Goal: Task Accomplishment & Management: Complete application form

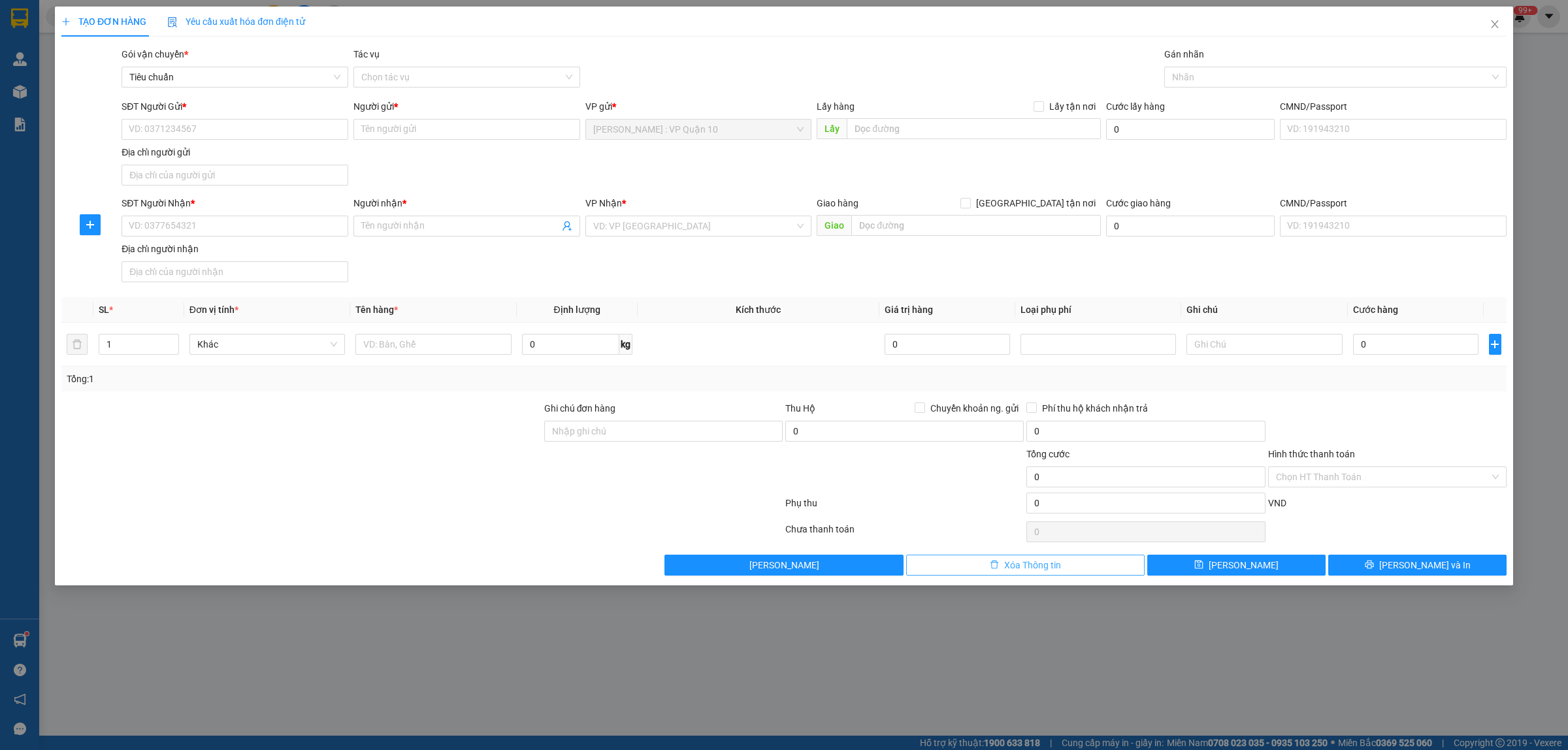
drag, startPoint x: 1073, startPoint y: 566, endPoint x: 1066, endPoint y: 570, distance: 8.1
click at [1072, 569] on button "Xóa Thông tin" at bounding box center [1025, 565] width 238 height 21
click at [1219, 76] on div at bounding box center [1328, 77] width 322 height 16
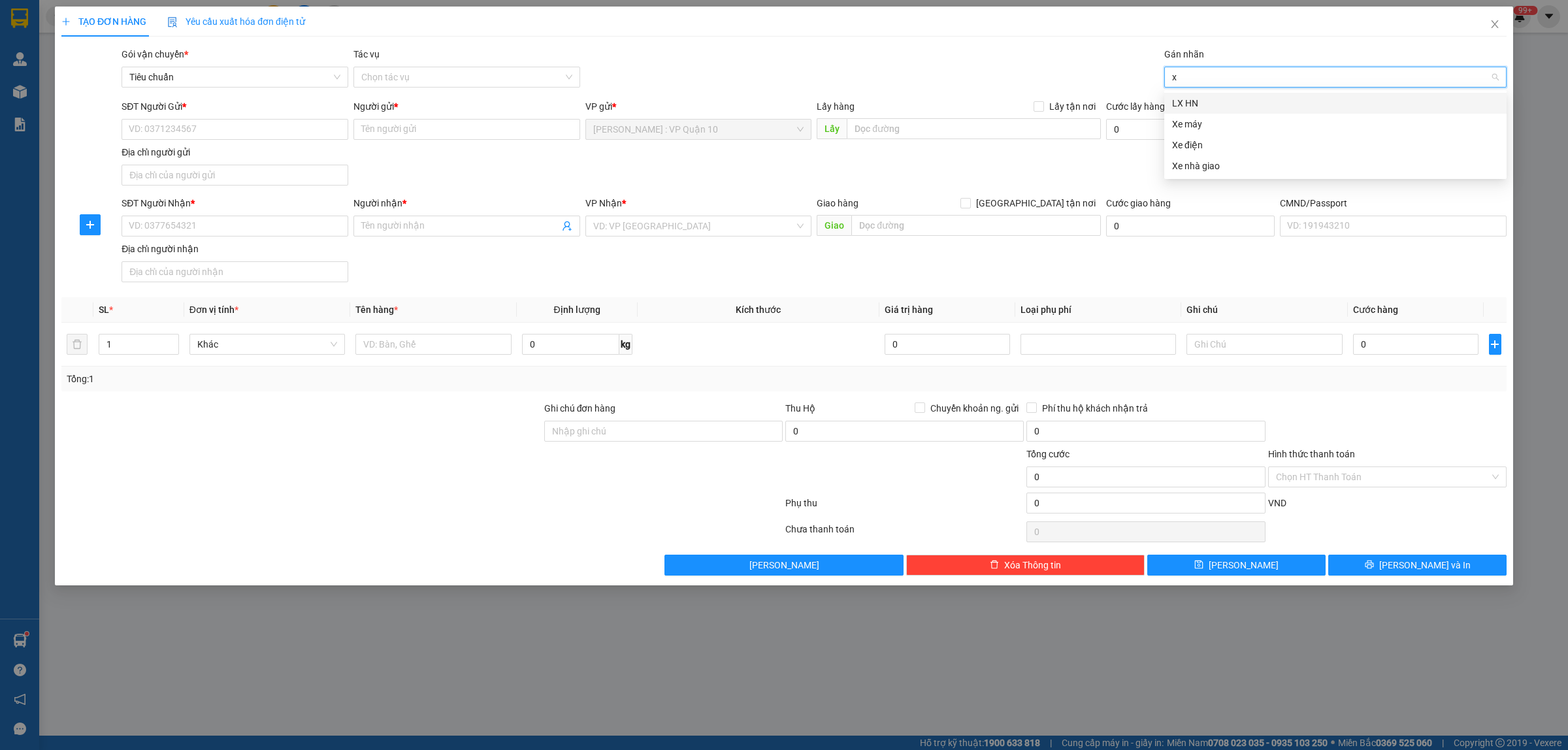
type input "xe"
click at [1200, 99] on div "Xe máy" at bounding box center [1335, 103] width 326 height 14
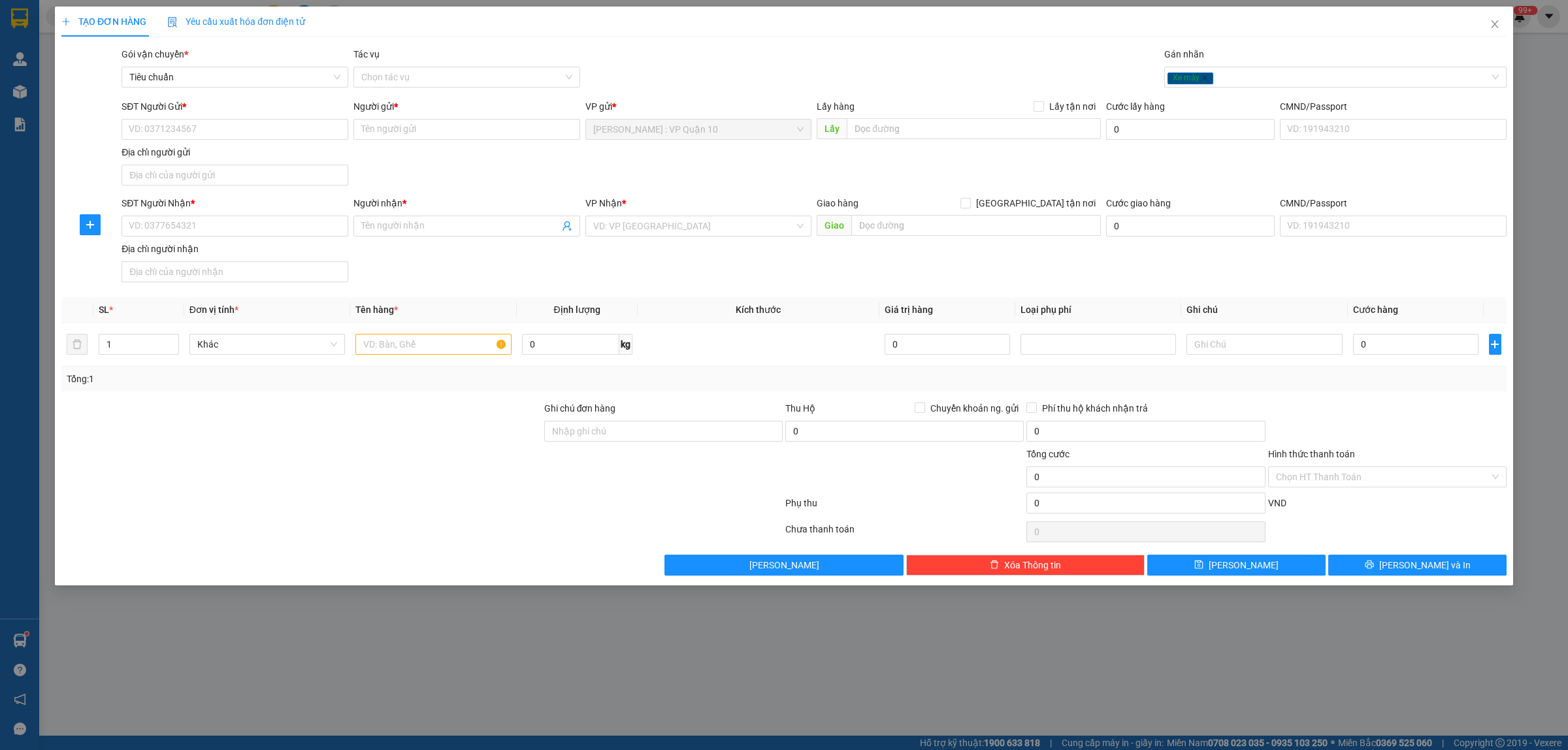
click at [1023, 72] on div "Gói vận chuyển * Tiêu chuẩn Tác vụ Chọn tác vụ Gán nhãn Xe máy" at bounding box center [813, 70] width 1390 height 46
click at [389, 343] on input "text" at bounding box center [433, 344] width 156 height 21
type input "1 con xe máy ga biển"
click at [463, 501] on div at bounding box center [422, 505] width 723 height 26
drag, startPoint x: 622, startPoint y: 213, endPoint x: 614, endPoint y: 208, distance: 9.4
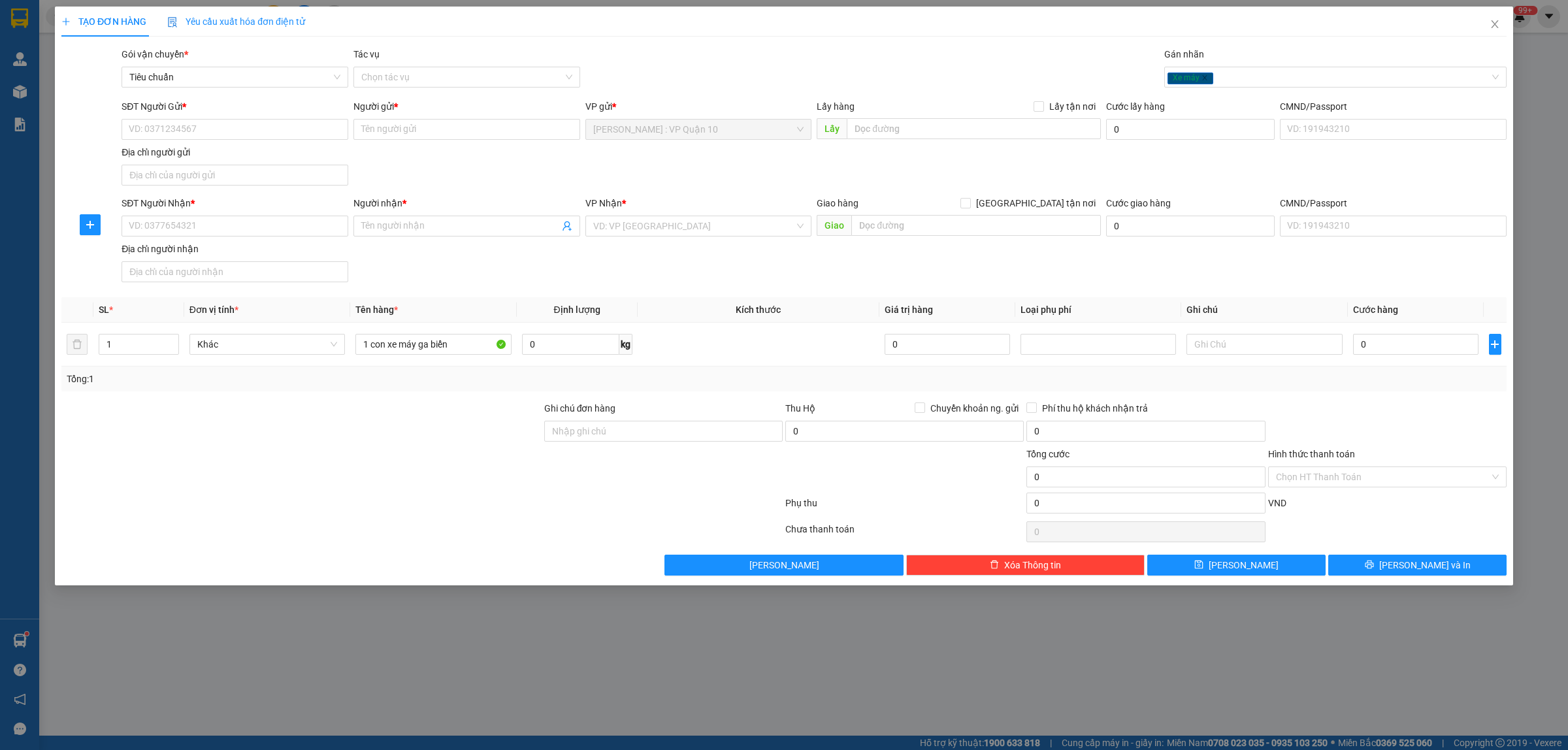
click at [622, 213] on div "VP Nhận *" at bounding box center [699, 205] width 227 height 19
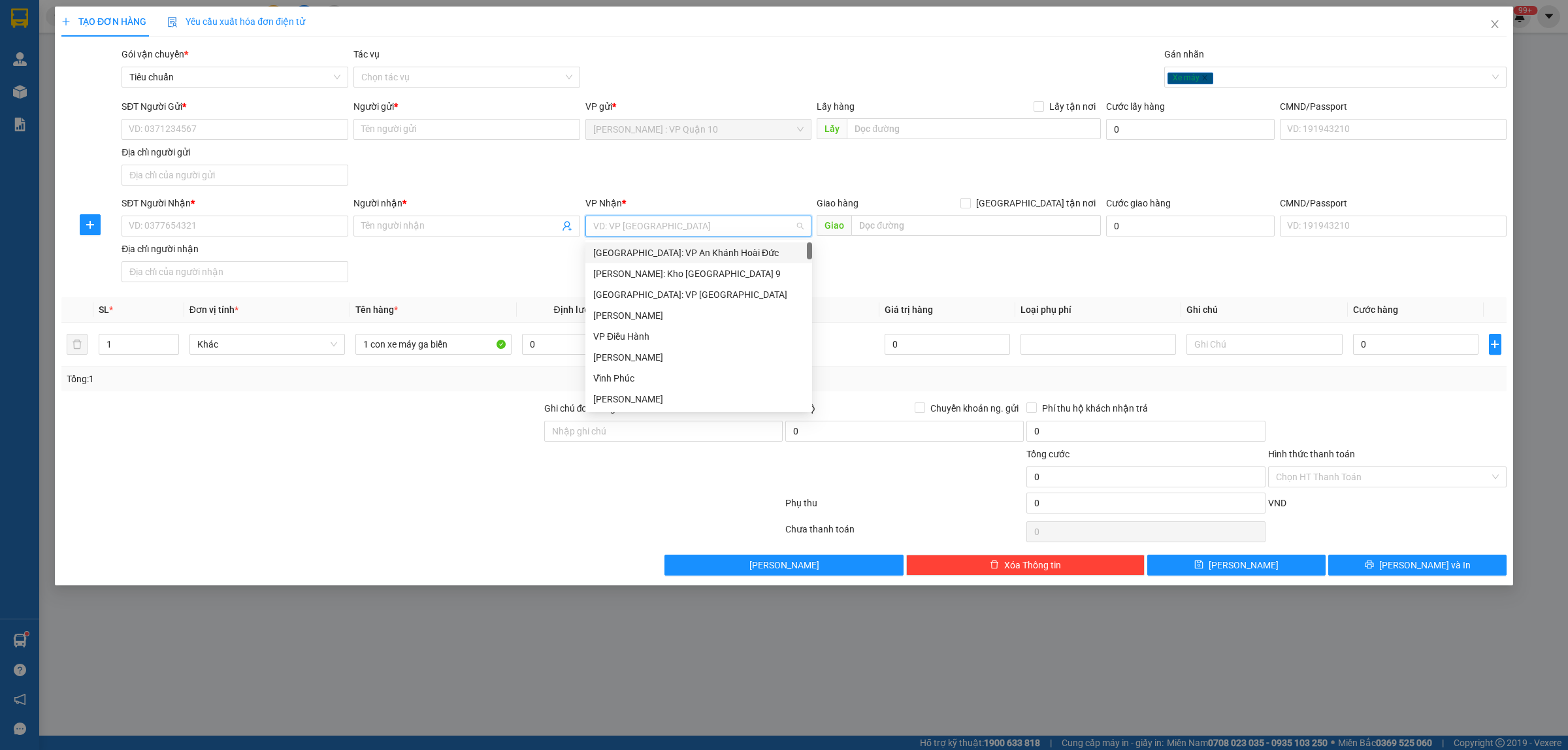
click at [634, 229] on input "search" at bounding box center [695, 226] width 202 height 19
type input "vp"
type input "vp ta"
click at [654, 245] on div "Hà Nội: VP Tây Hồ" at bounding box center [699, 253] width 211 height 14
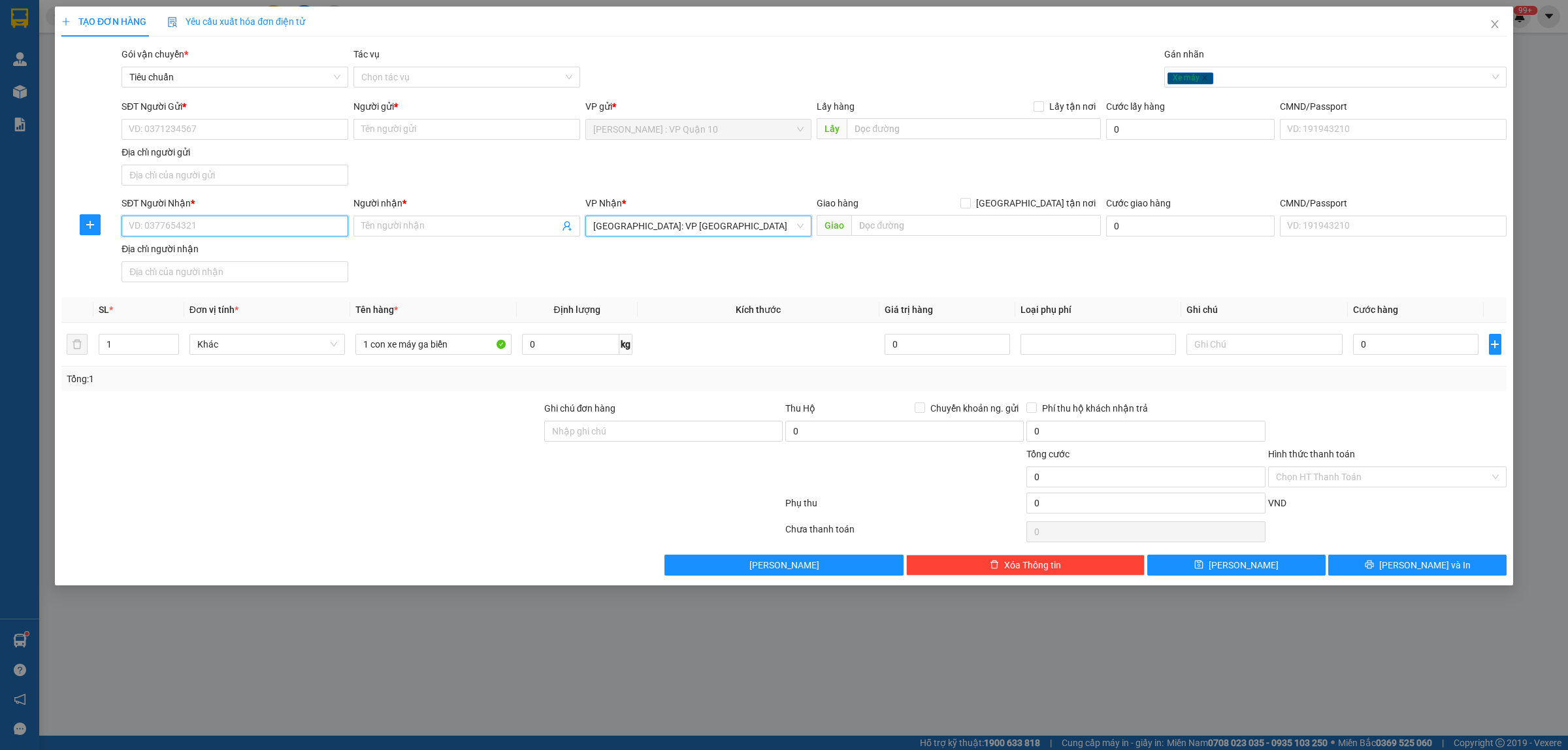
click at [158, 229] on input "SĐT Người Nhận *" at bounding box center [234, 226] width 227 height 21
type input "0362057501"
click at [396, 222] on input "Người nhận *" at bounding box center [460, 226] width 198 height 14
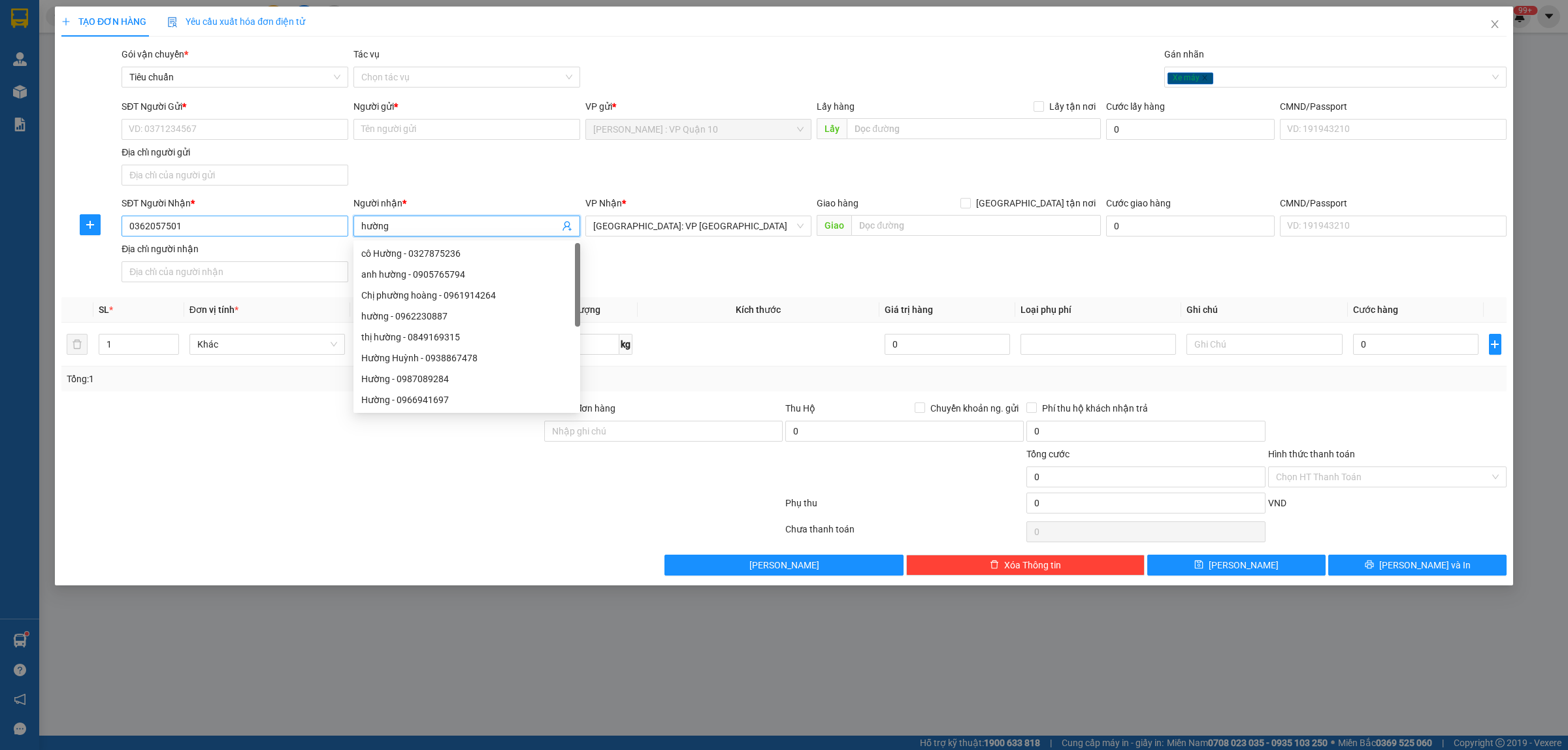
type input "hường"
drag, startPoint x: 181, startPoint y: 222, endPoint x: 118, endPoint y: 233, distance: 64.0
click at [104, 230] on div "SĐT Người Nhận * 0362057501 0362057501 Người nhận * hường VP Nhận * Hà Nội: VP …" at bounding box center [784, 241] width 1448 height 91
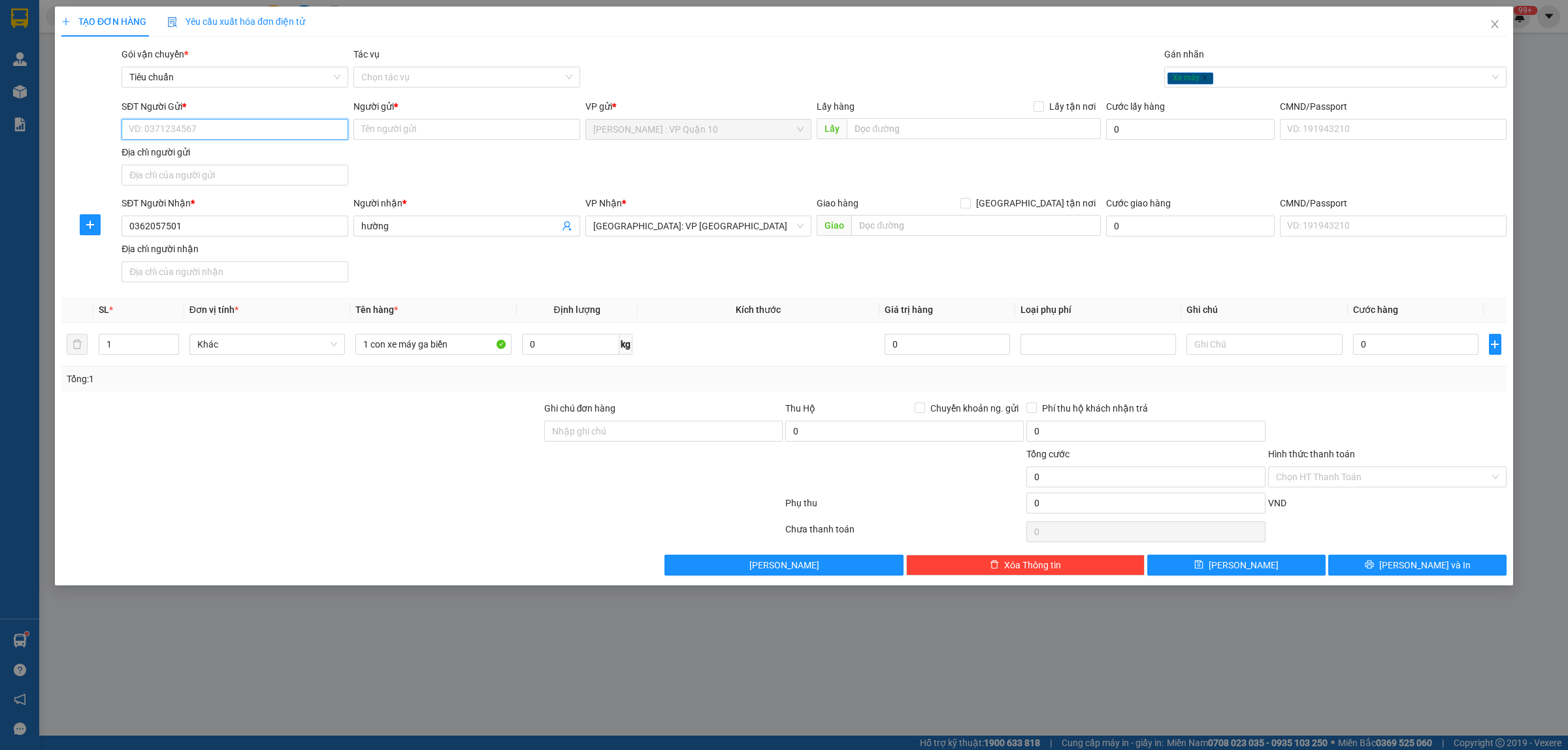
click at [183, 128] on input "SĐT Người Gửi *" at bounding box center [234, 129] width 227 height 21
paste input "0362057501"
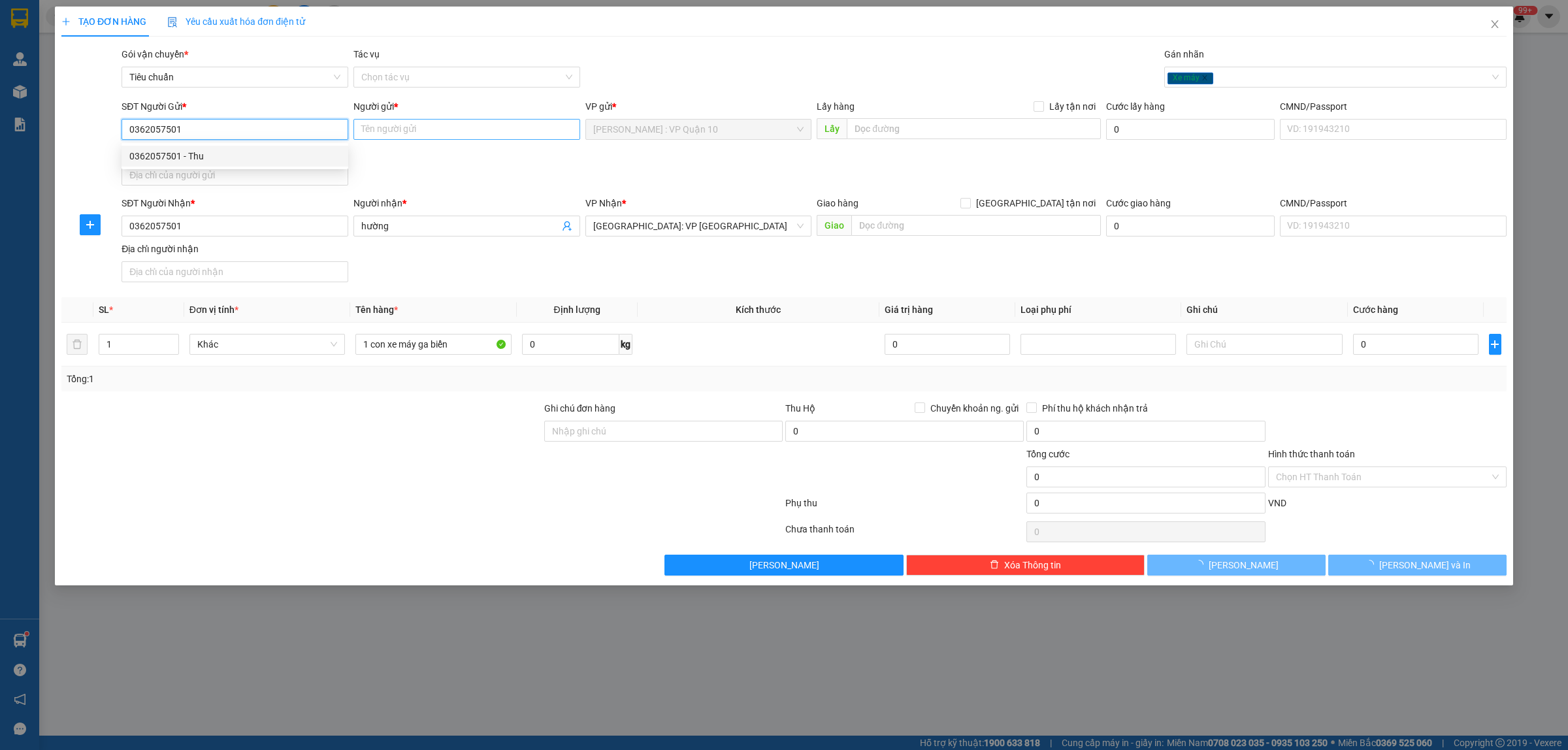
type input "0362057501"
click at [419, 120] on input "Người gửi *" at bounding box center [467, 129] width 227 height 21
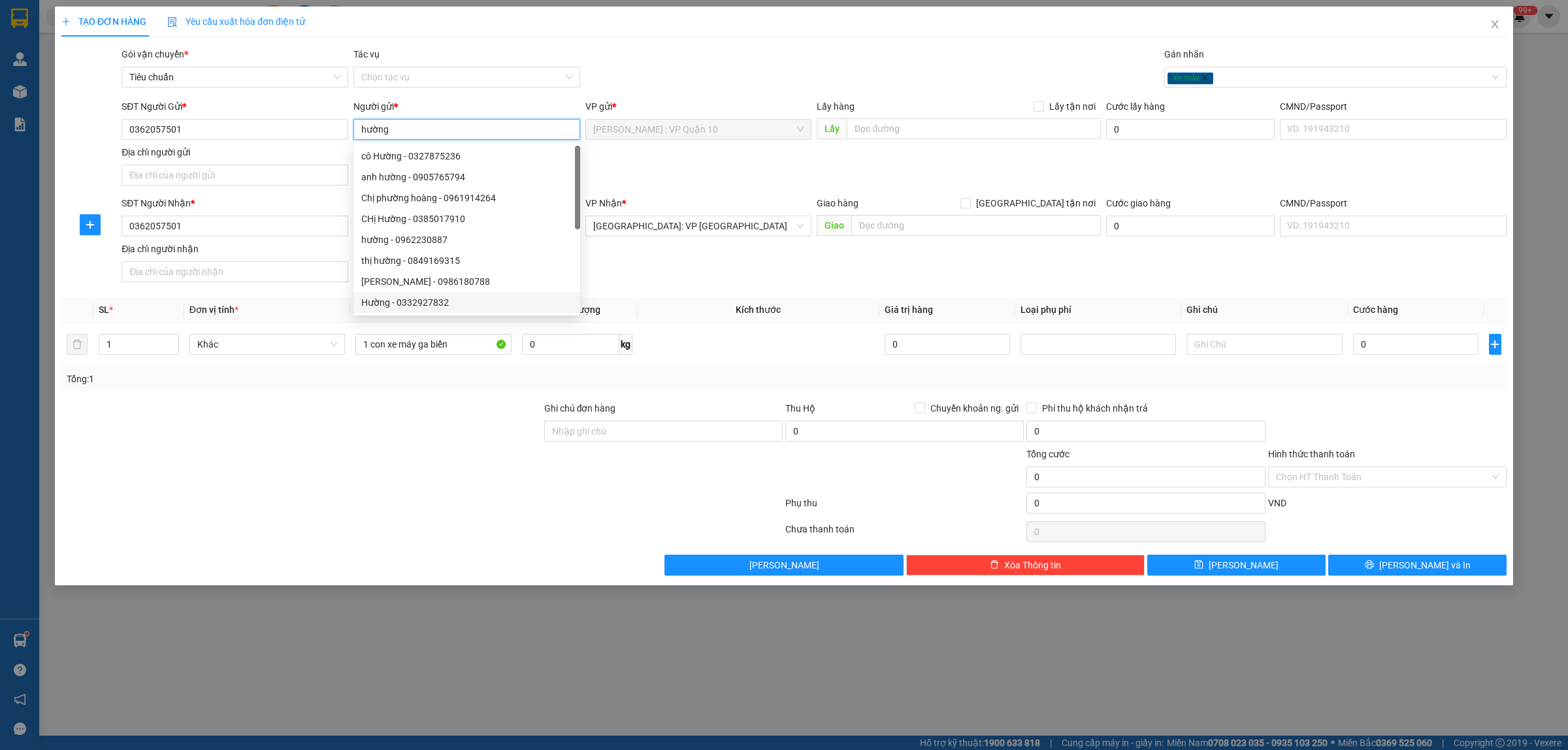
type input "hường"
click at [410, 500] on div at bounding box center [422, 505] width 723 height 26
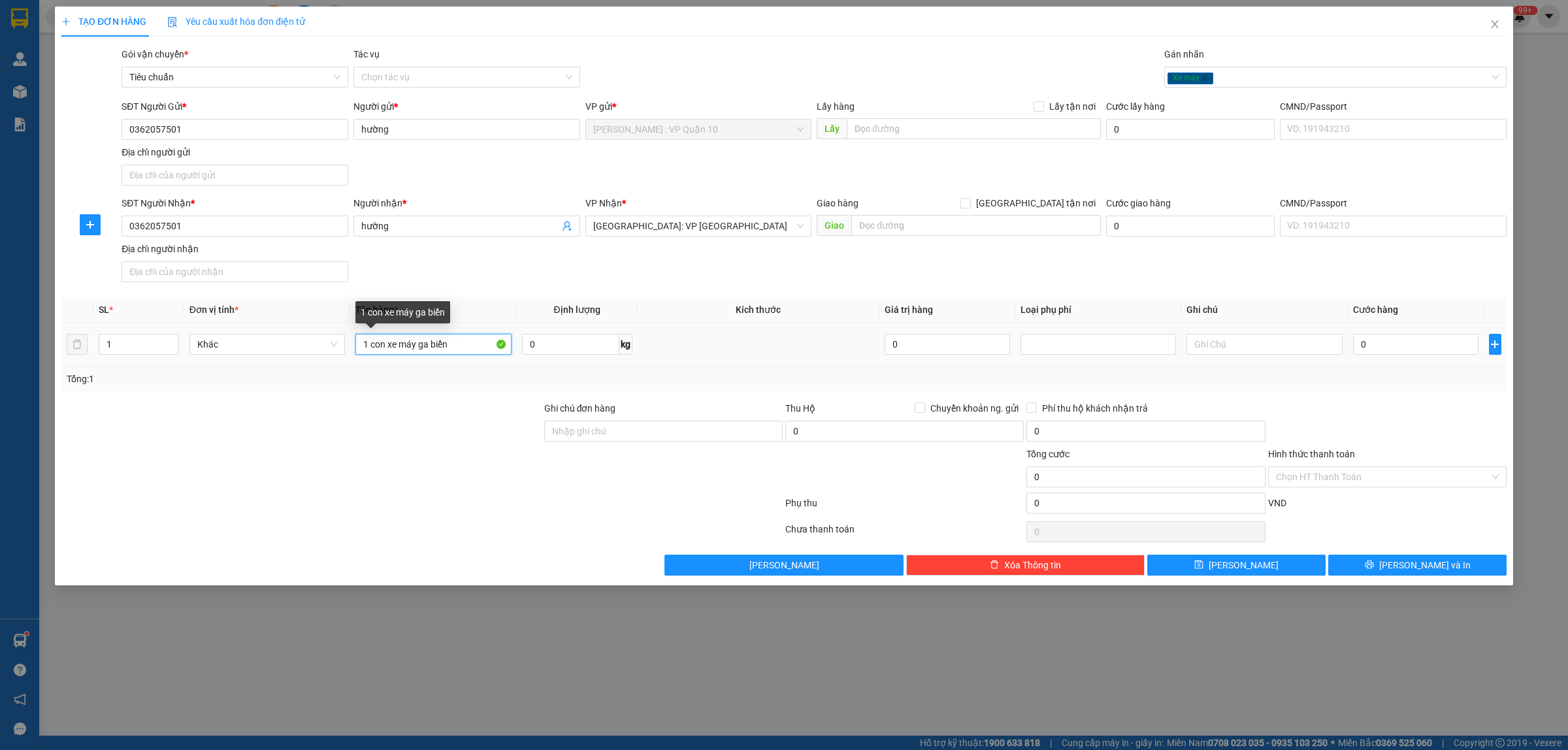
click at [467, 339] on input "1 con xe máy ga biển" at bounding box center [433, 344] width 156 height 21
type input "1 con xe máy ga biển 98aa - 370.84"
drag, startPoint x: 477, startPoint y: 491, endPoint x: 484, endPoint y: 489, distance: 7.3
click at [478, 491] on div at bounding box center [302, 469] width 483 height 46
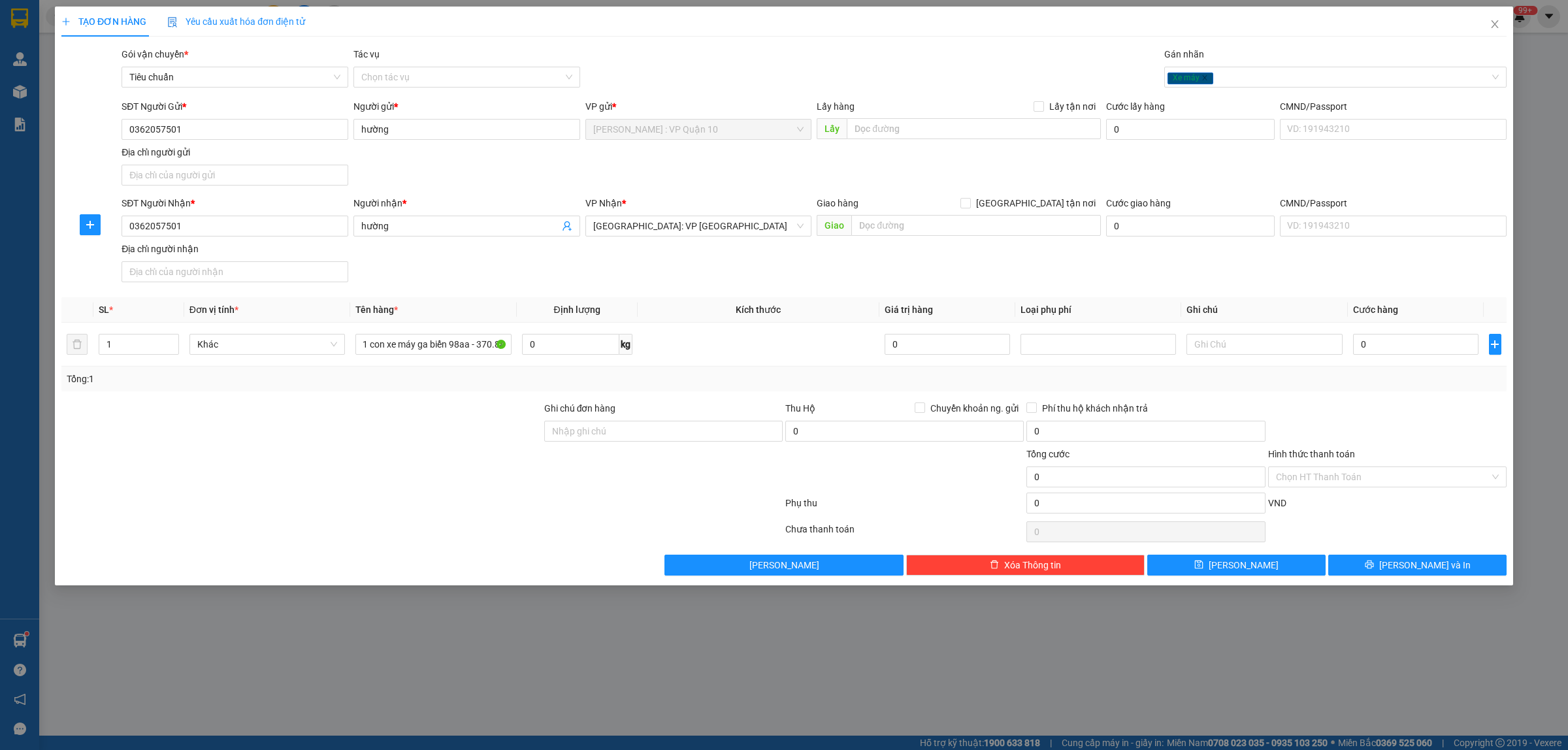
scroll to position [0, 0]
click at [1404, 344] on input "0" at bounding box center [1416, 344] width 125 height 21
type input "10"
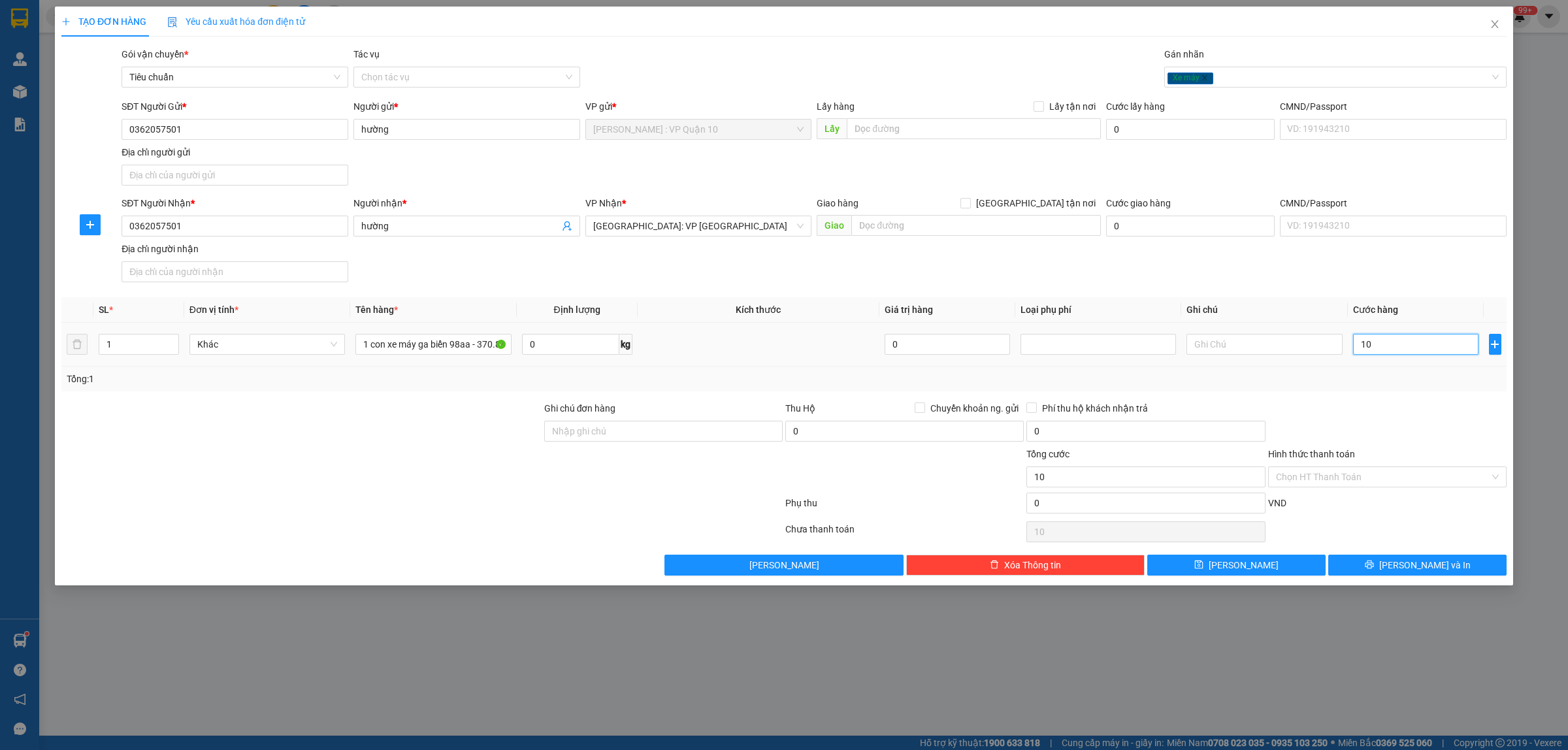
type input "110"
type input "1.130"
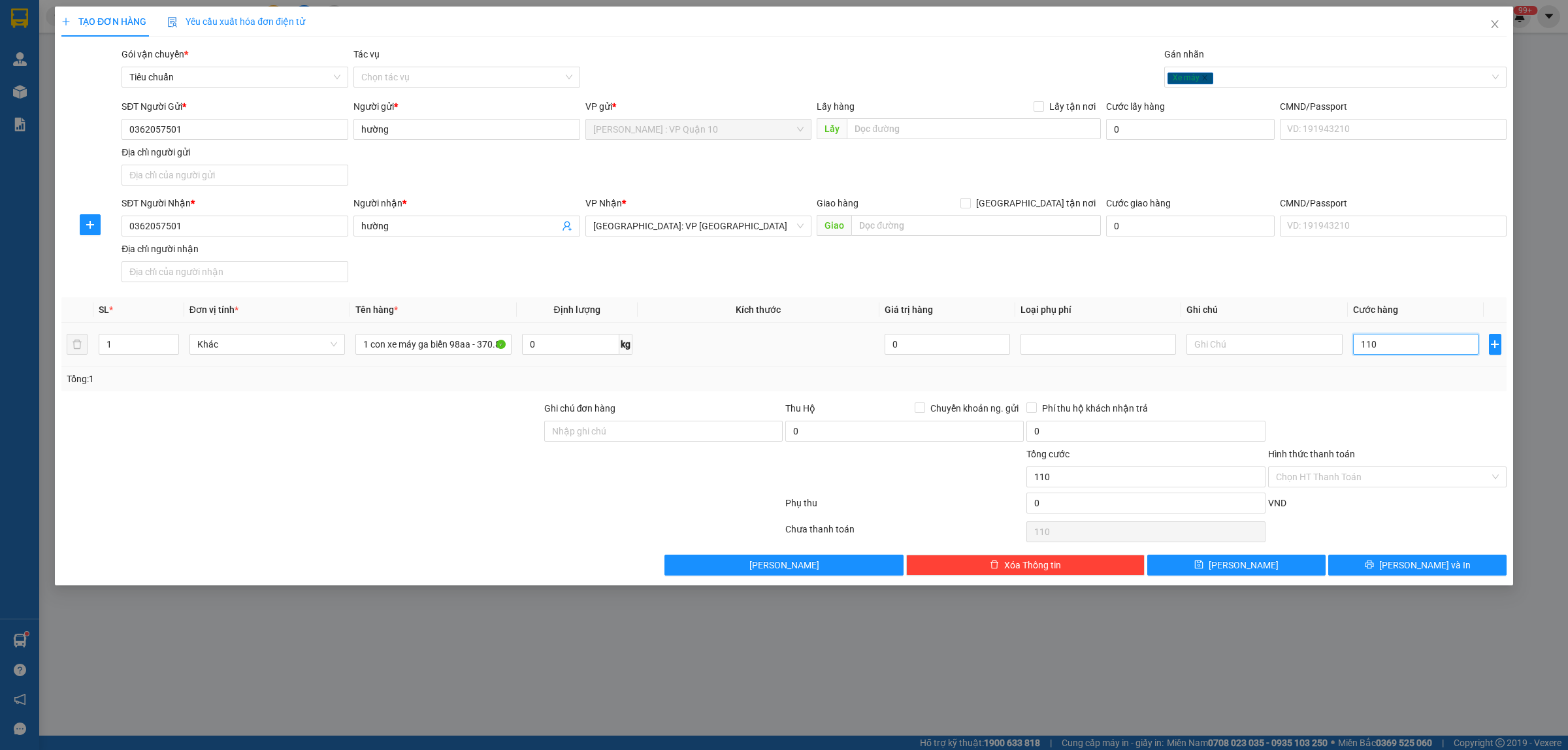
type input "1.130"
type input "11.300"
type input "113.000"
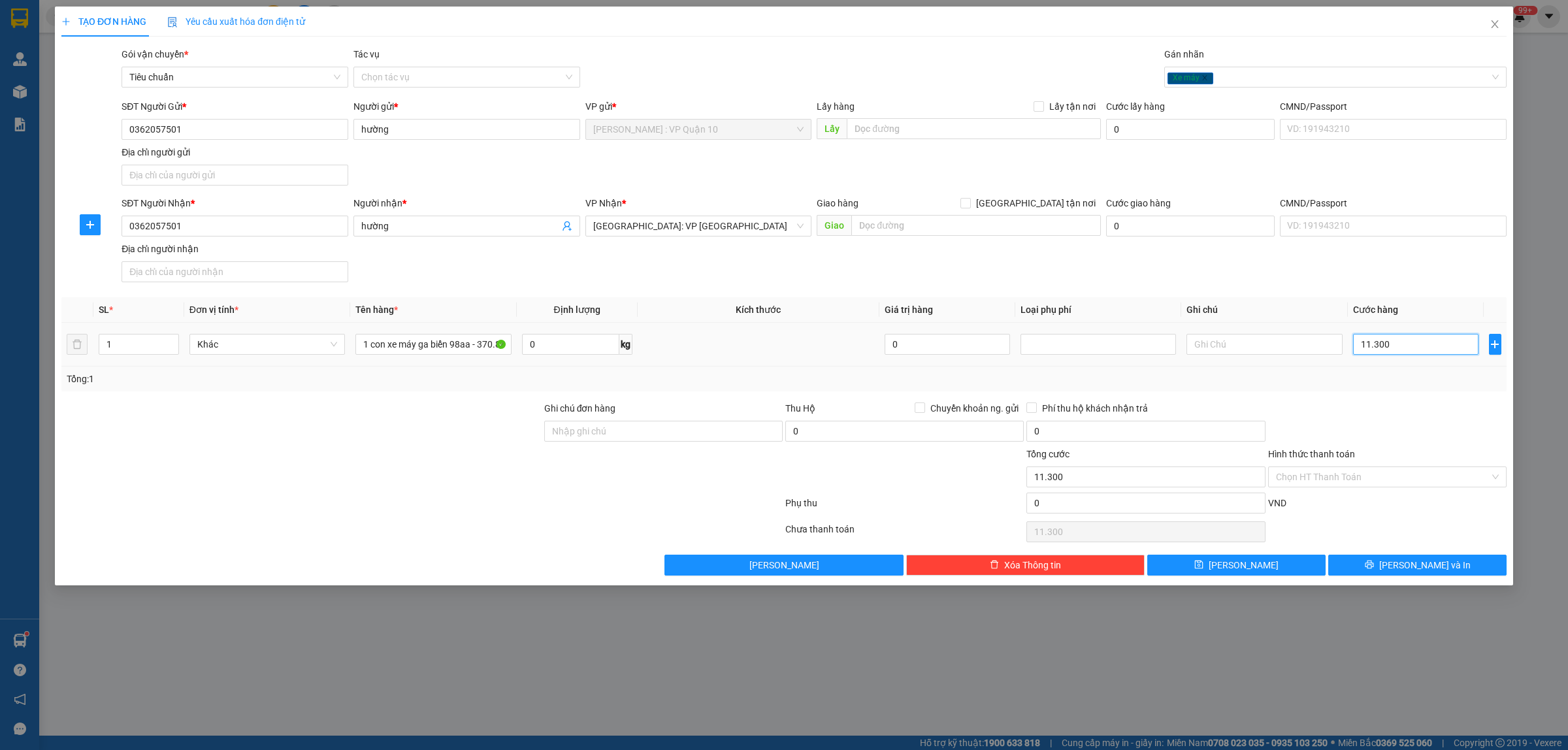
type input "113.000"
type input "1.130.000"
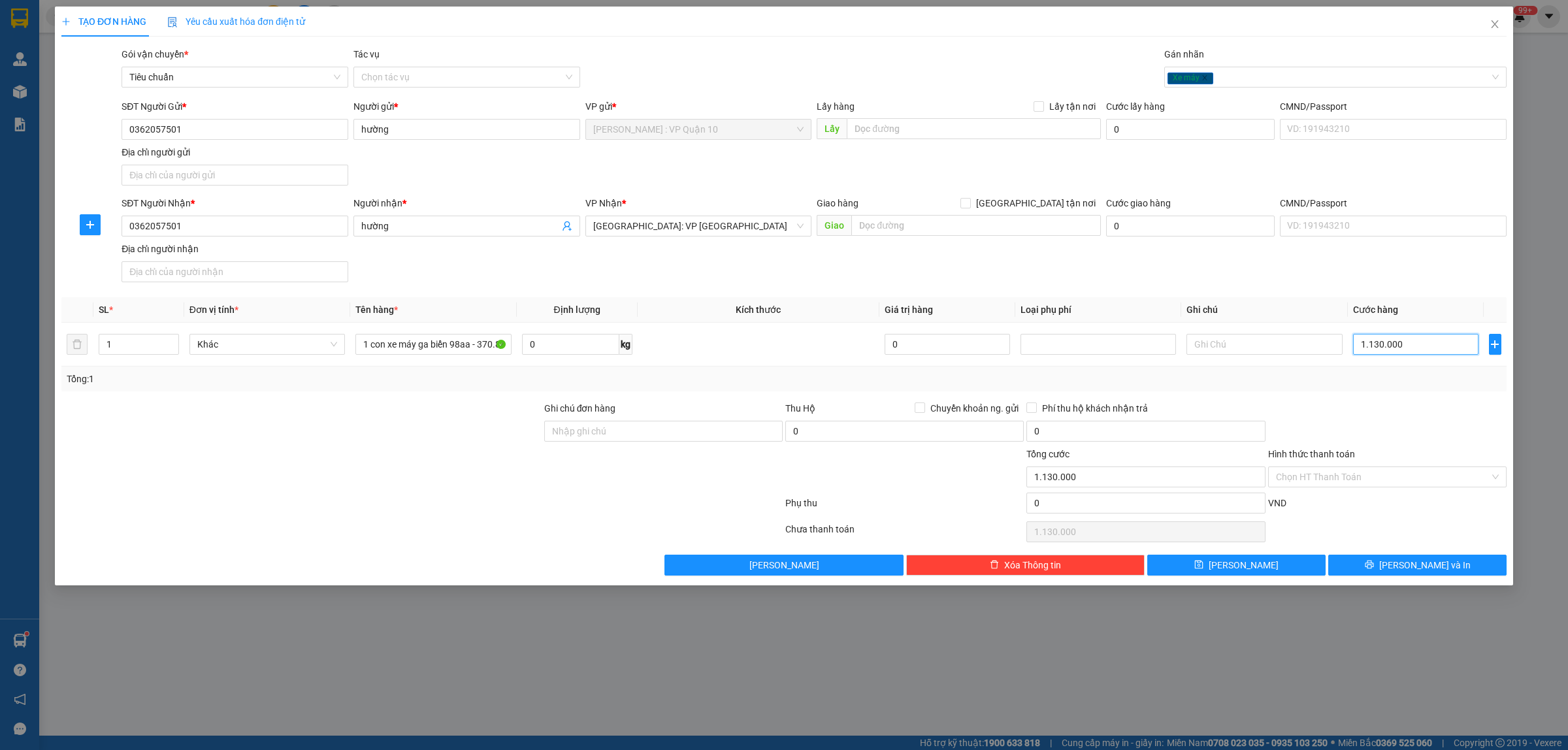
type input "1.130.000"
click at [585, 466] on div at bounding box center [663, 469] width 241 height 46
click at [601, 432] on input "Ghi chú đơn hàng" at bounding box center [662, 431] width 238 height 21
type input "CÓ CHÌA KHÓA ĐI KÈM"
click at [527, 505] on div at bounding box center [422, 505] width 723 height 26
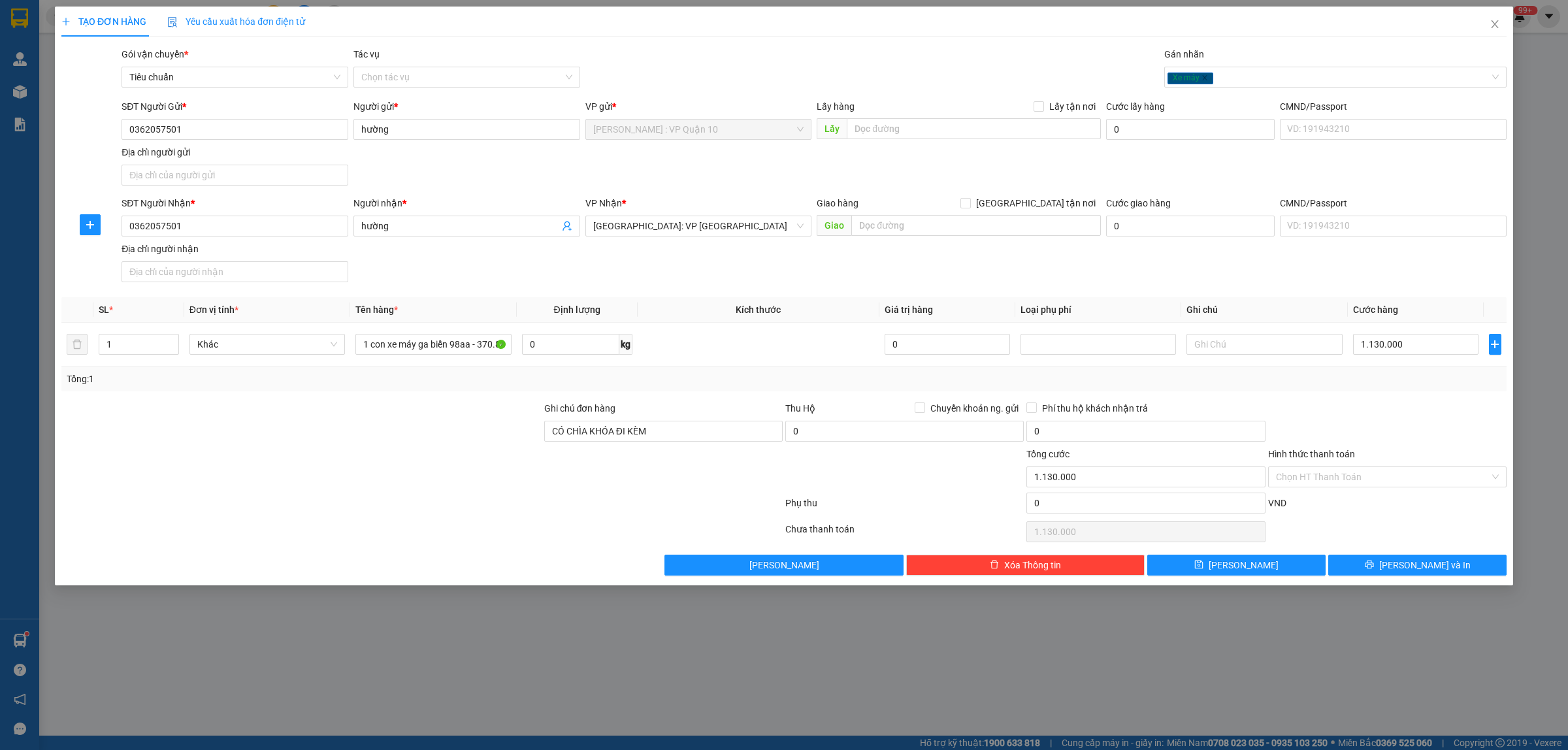
click at [1392, 419] on div at bounding box center [1387, 424] width 241 height 46
click at [470, 343] on input "1 con xe máy ga biển 98aa - 370.84" at bounding box center [433, 344] width 156 height 21
type input "1 con xe máy ga biển 98AA - 370.84"
click at [475, 492] on div at bounding box center [302, 469] width 483 height 46
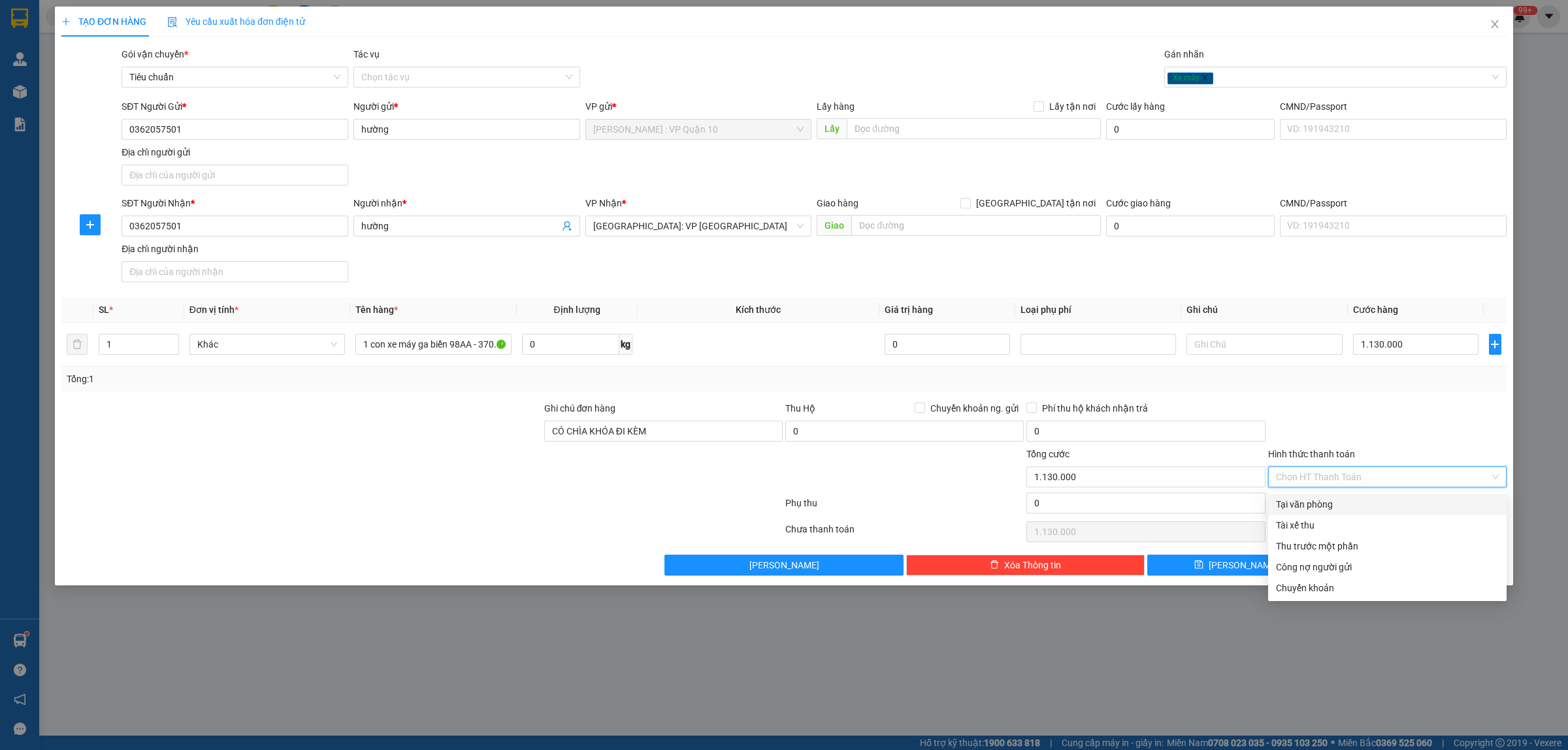
click at [1327, 476] on input "Hình thức thanh toán" at bounding box center [1383, 476] width 213 height 19
click at [1340, 500] on div "Tại văn phòng" at bounding box center [1388, 505] width 223 height 14
type input "0"
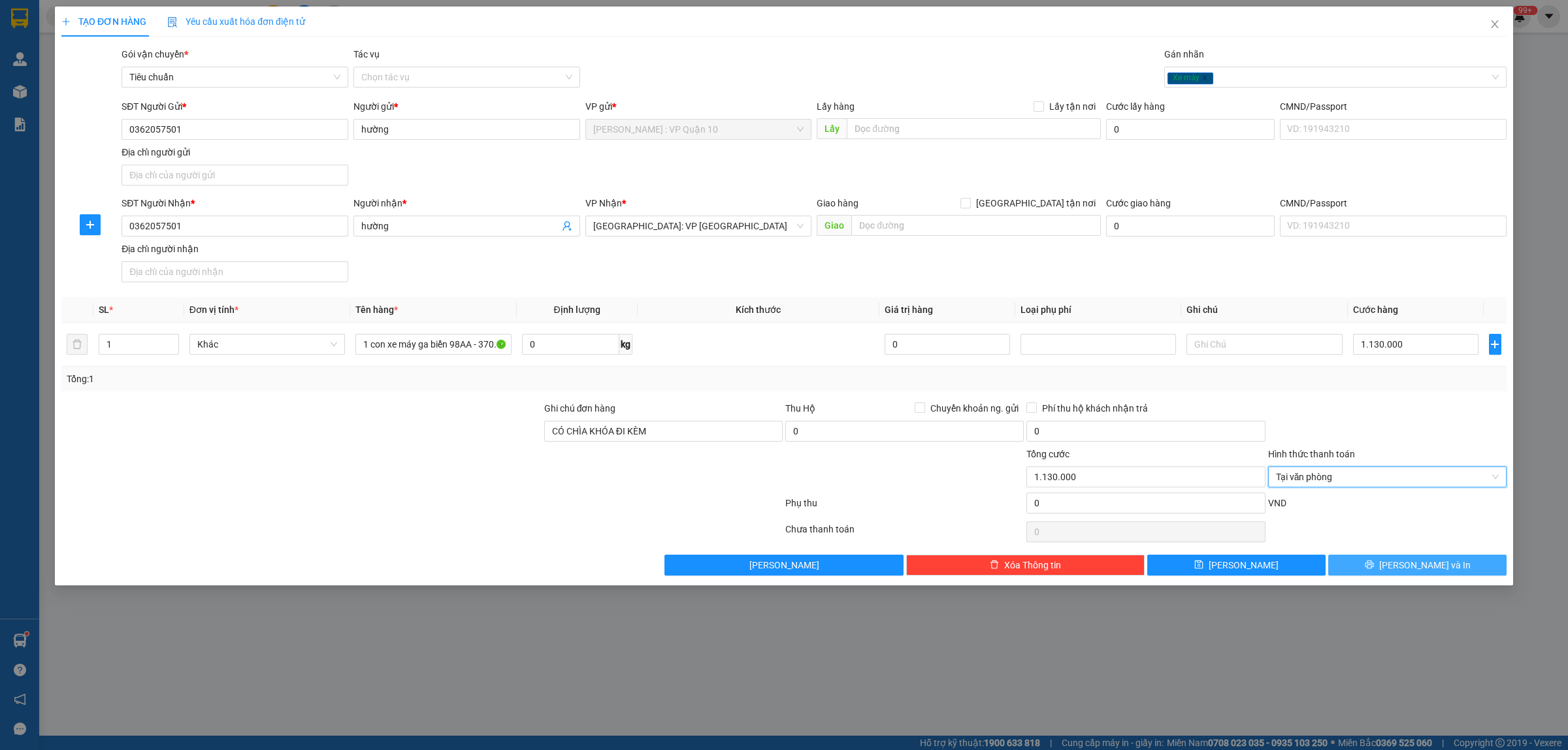
click at [1437, 565] on span "Lưu và In" at bounding box center [1424, 566] width 91 height 14
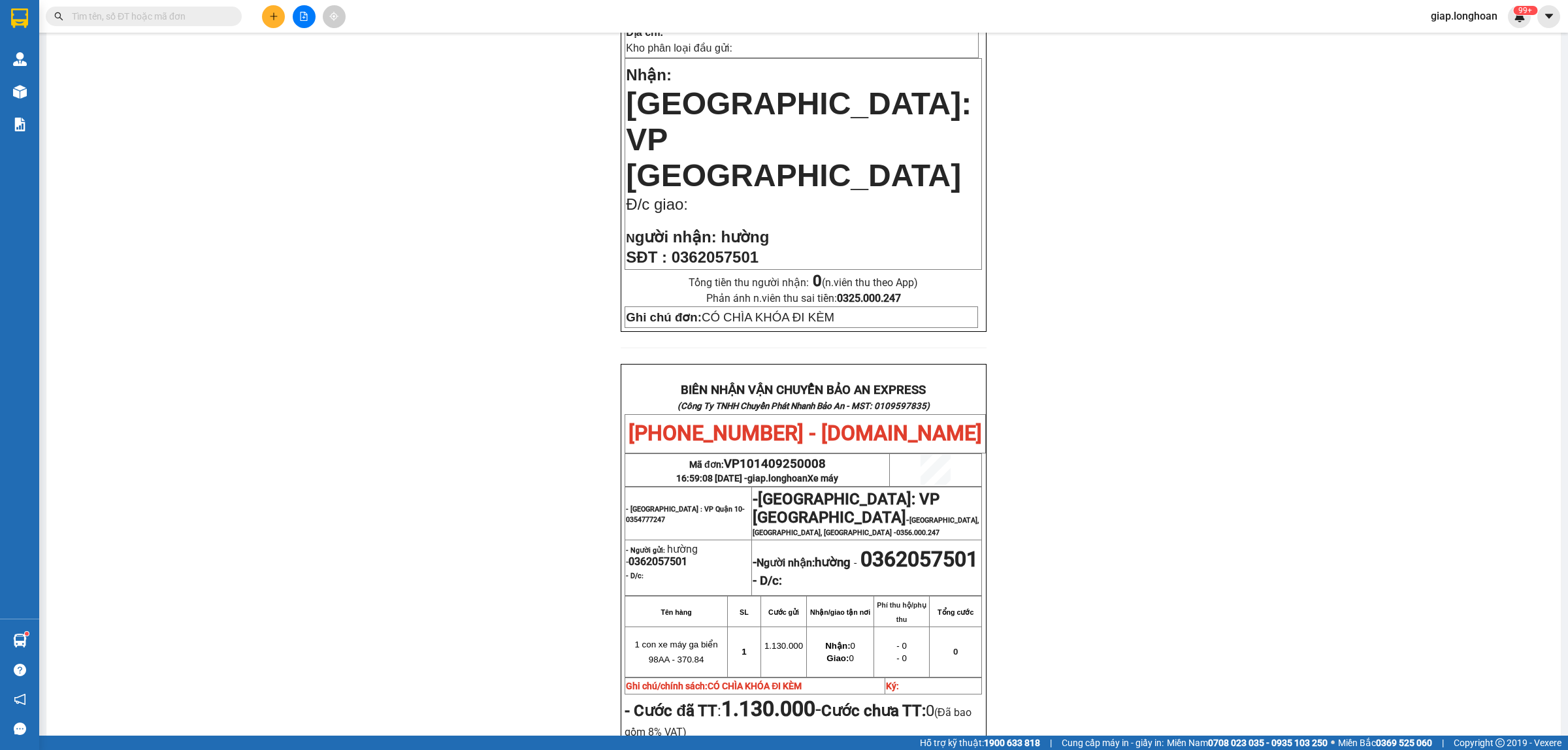
scroll to position [490, 0]
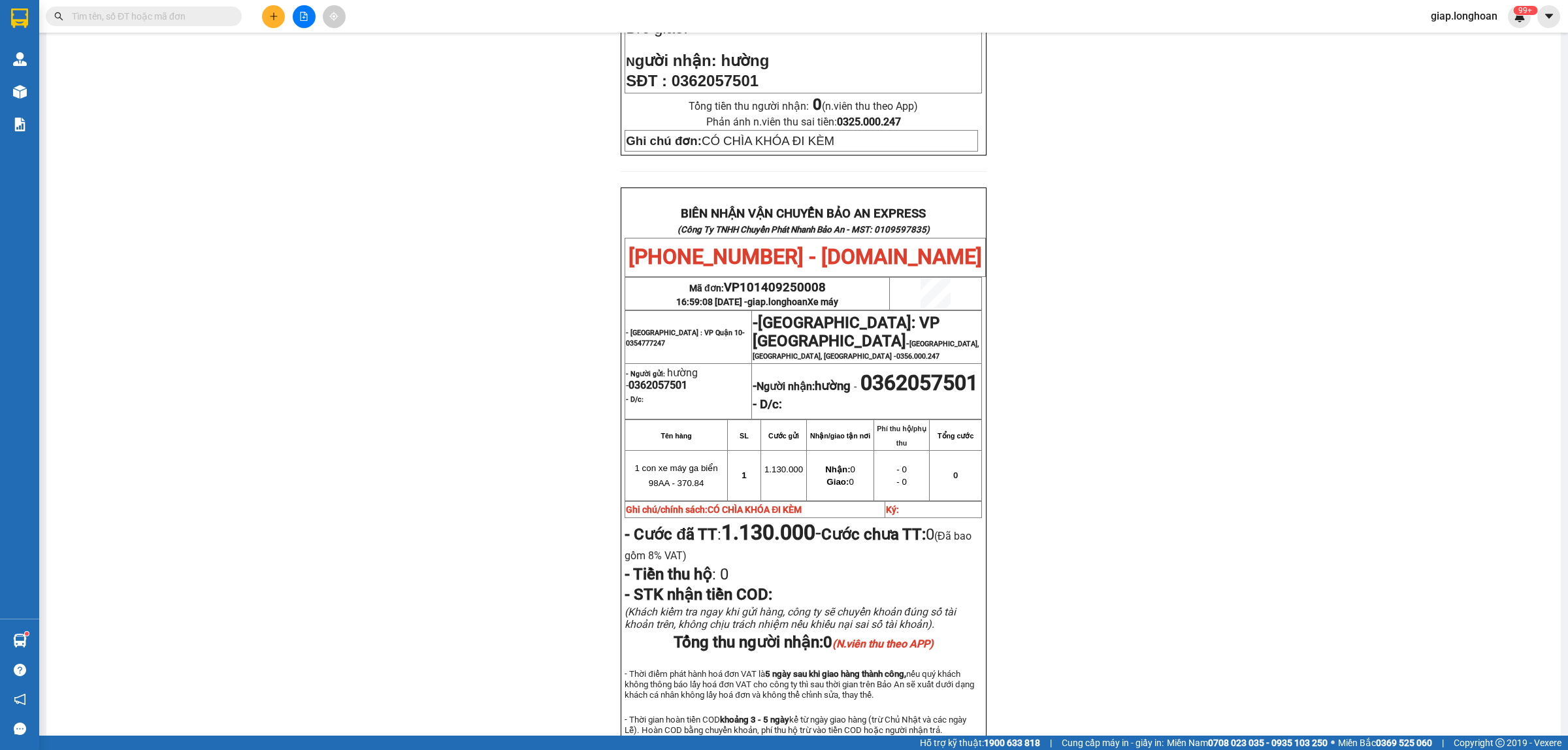
drag, startPoint x: 171, startPoint y: 22, endPoint x: 168, endPoint y: 15, distance: 7.6
click at [168, 17] on input "text" at bounding box center [149, 16] width 154 height 14
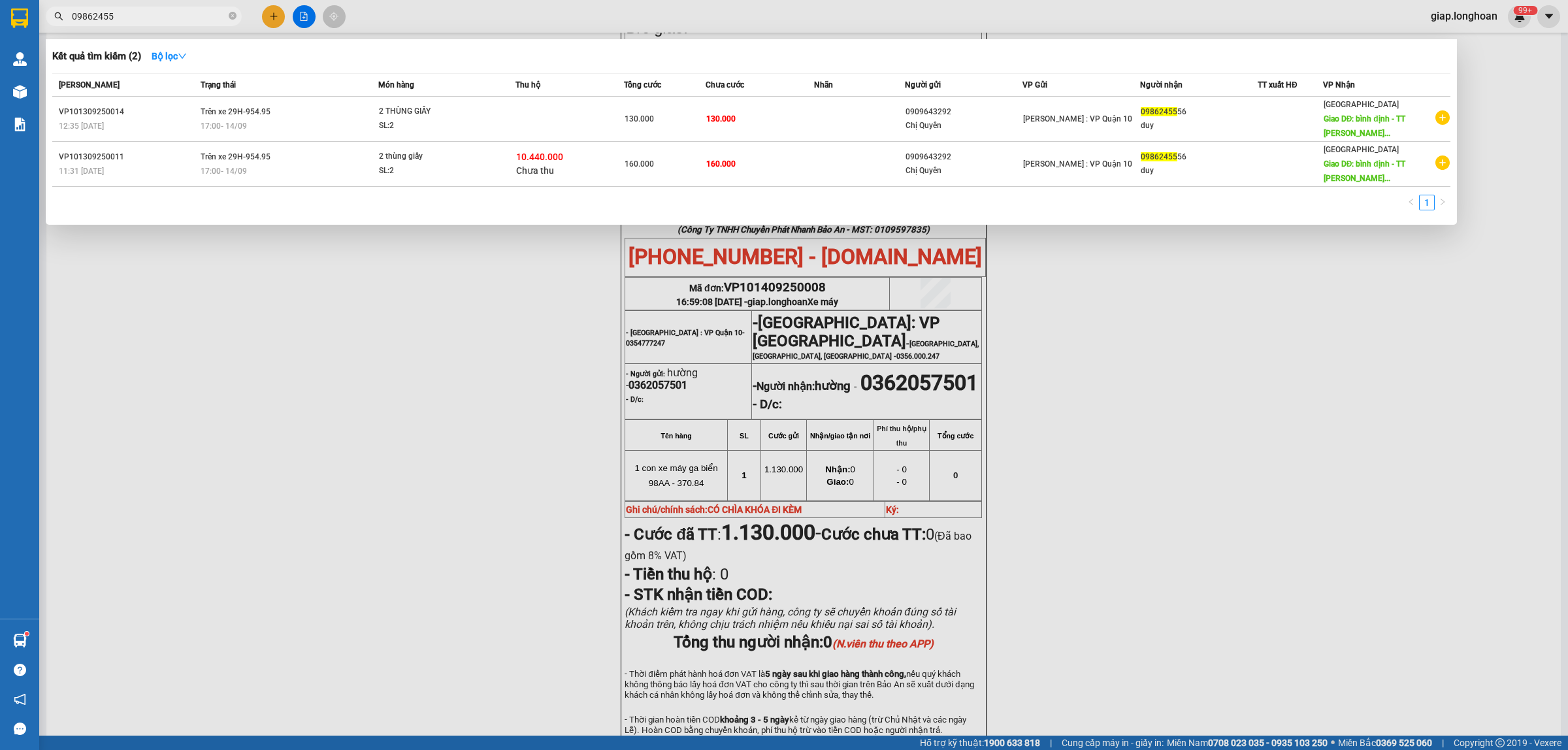
type input "09862455"
click at [1093, 460] on div at bounding box center [784, 375] width 1568 height 750
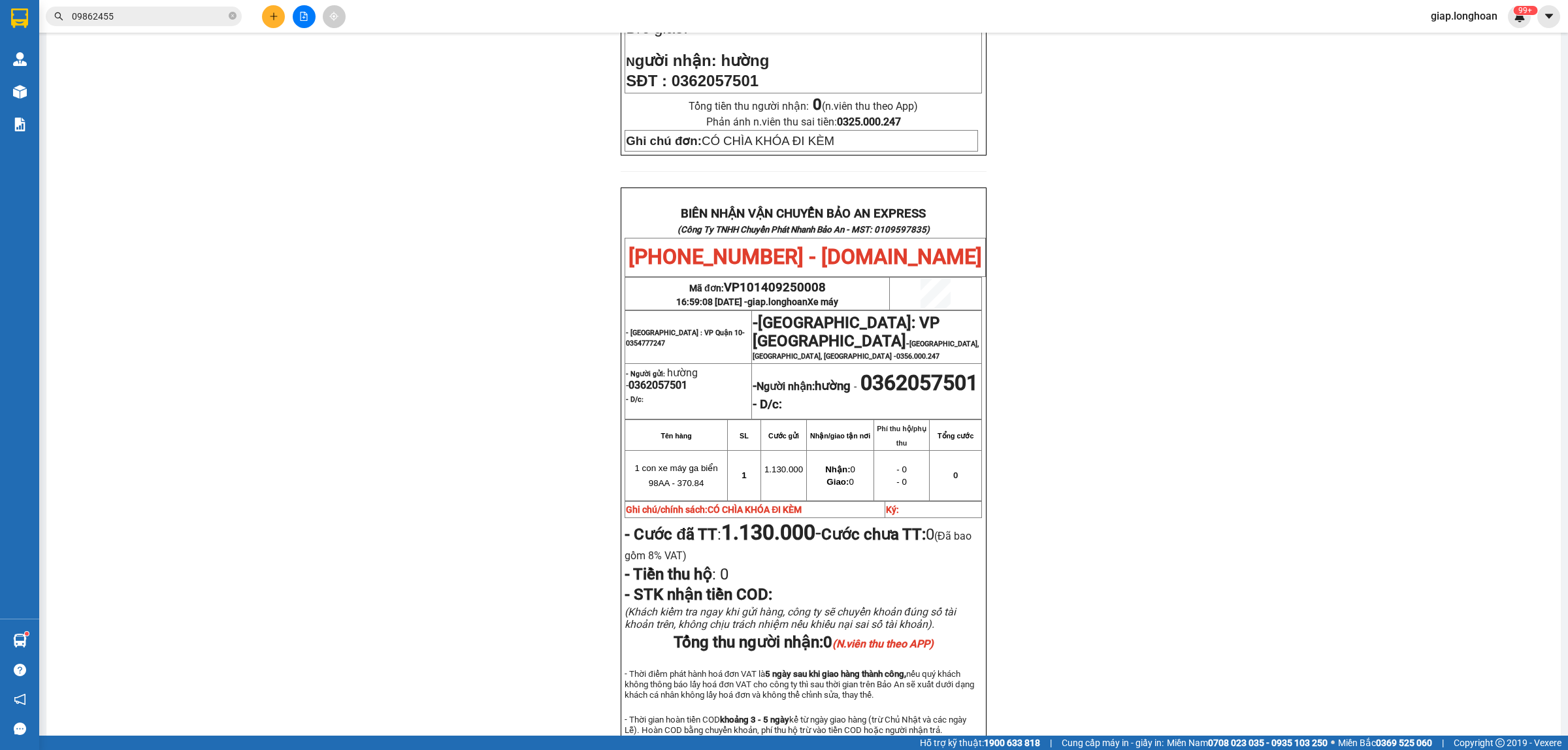
click at [370, 531] on div "PHIẾU DÁN LÊN HÀNG Ngày in phiếu: 16:59 ngày 14-09-2025 CSKH: 1900.06.88.33 CÔN…" at bounding box center [803, 213] width 1483 height 1178
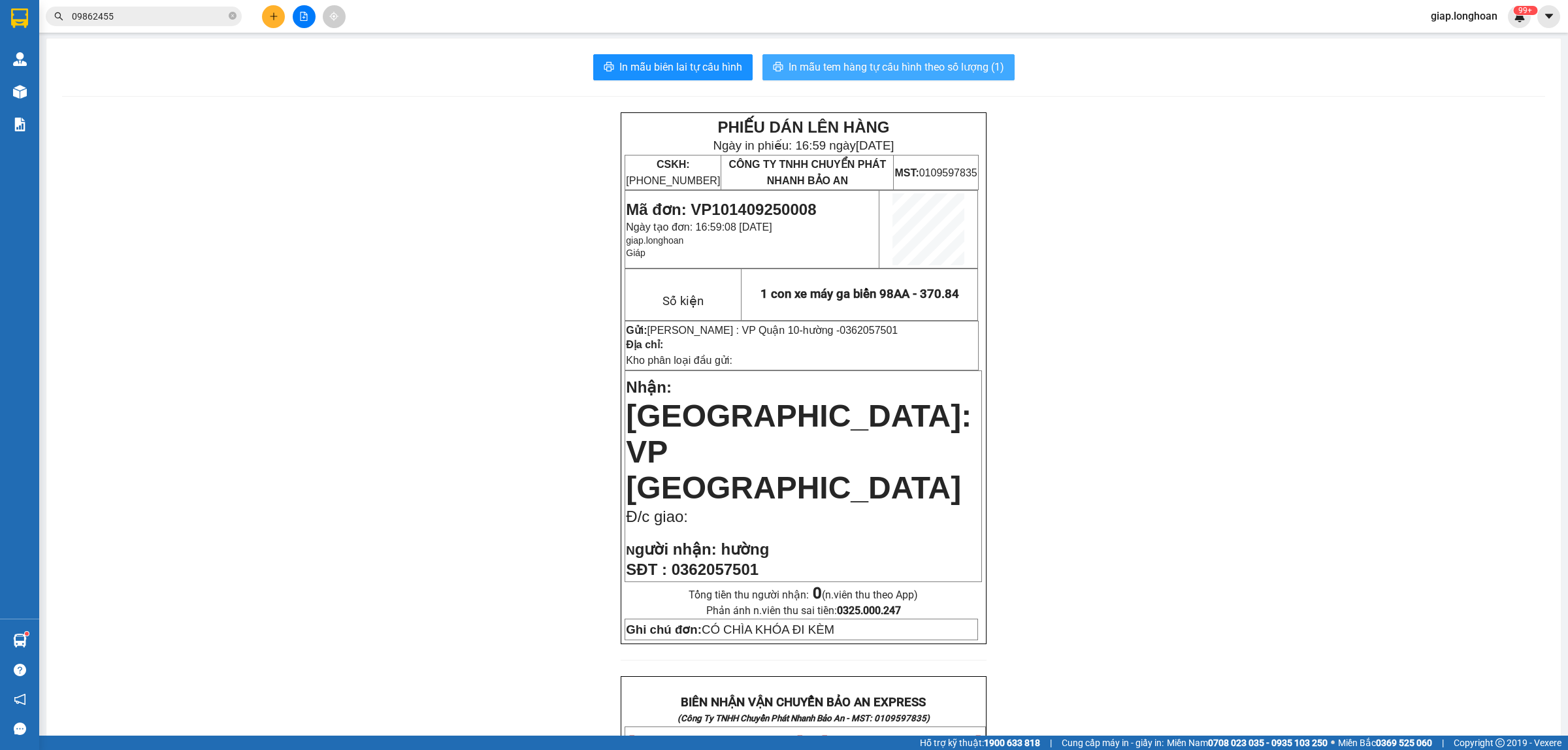
scroll to position [0, 0]
click at [920, 61] on span "In mẫu tem hàng tự cấu hình theo số lượng (1)" at bounding box center [896, 68] width 216 height 16
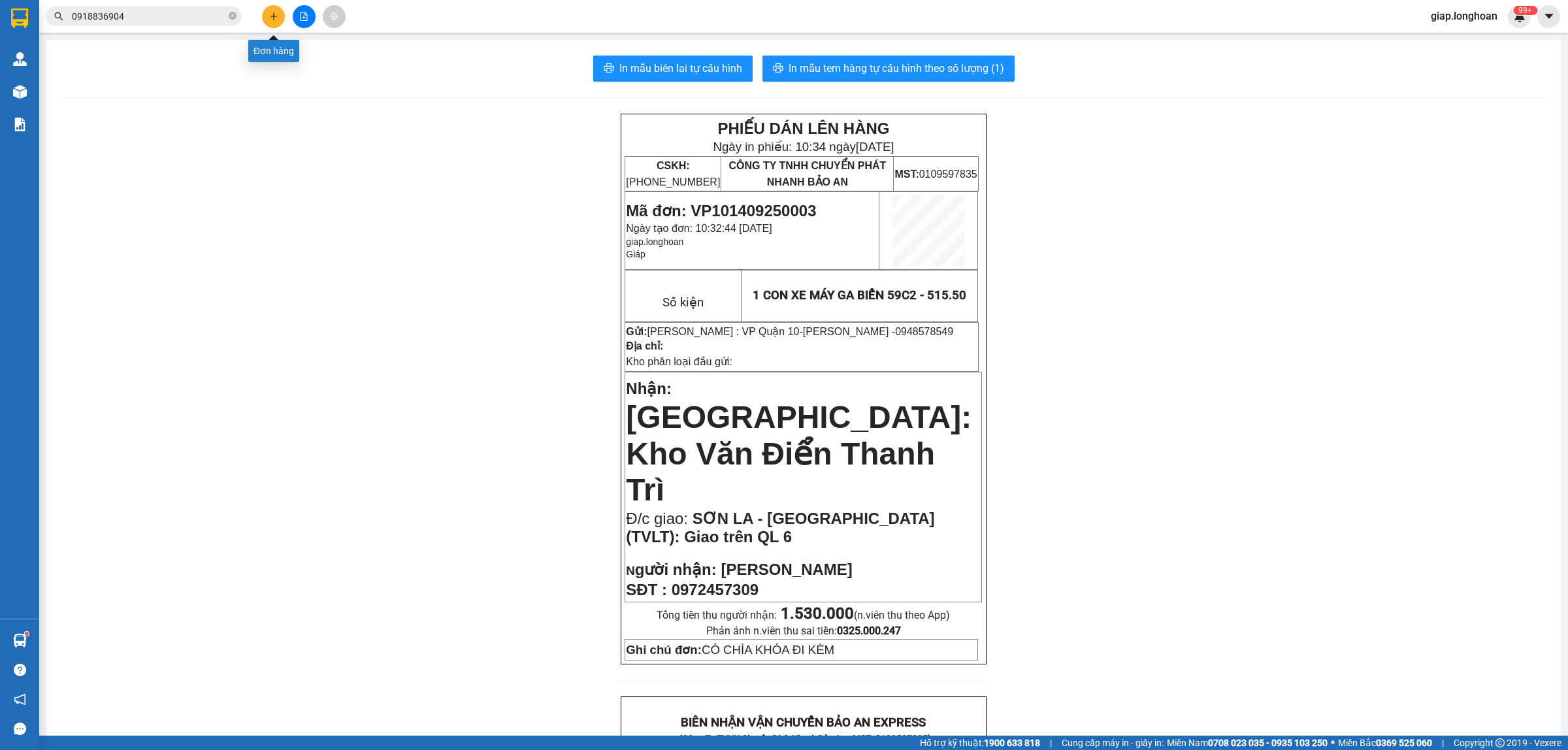
click at [281, 20] on button at bounding box center [273, 17] width 23 height 23
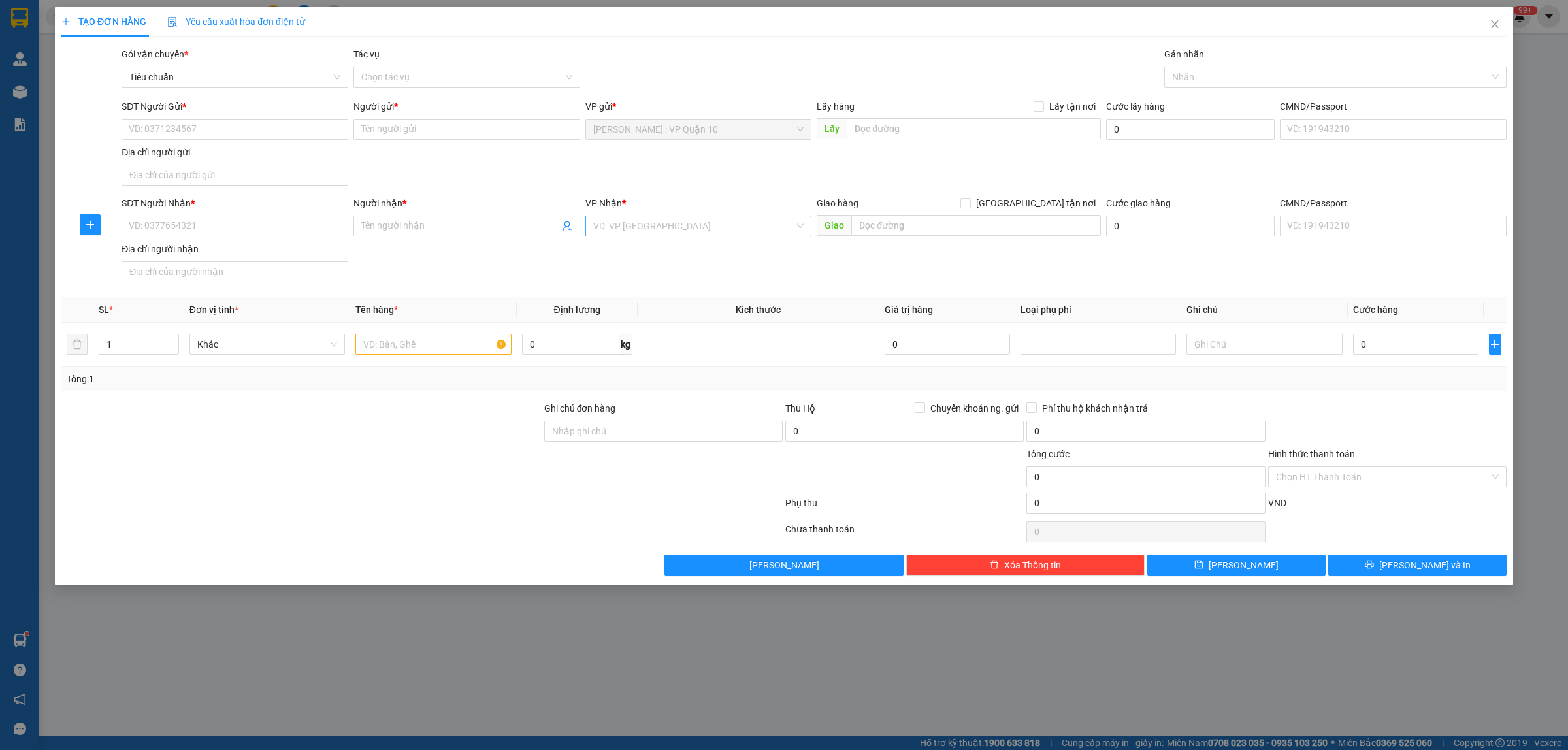
click at [642, 227] on input "search" at bounding box center [695, 226] width 202 height 19
type input "phú yên"
click at [613, 260] on div "Phú Yên" at bounding box center [699, 253] width 227 height 21
click at [599, 396] on div "[GEOGRAPHIC_DATA]" at bounding box center [699, 399] width 211 height 14
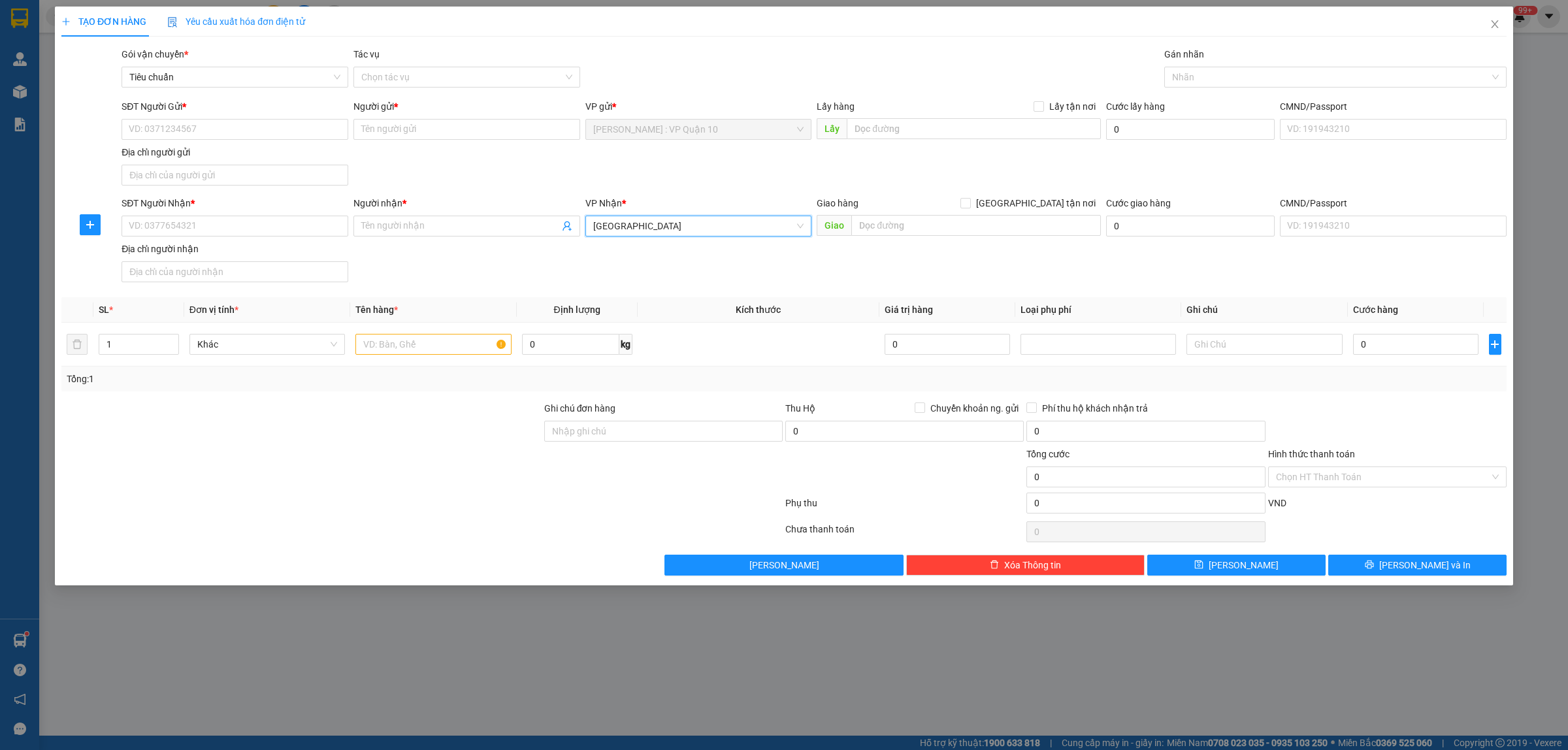
click at [327, 497] on div at bounding box center [422, 505] width 723 height 26
drag, startPoint x: 383, startPoint y: 474, endPoint x: 383, endPoint y: 383, distance: 91.0
click at [383, 474] on div at bounding box center [302, 469] width 483 height 46
click at [376, 350] on input "text" at bounding box center [433, 344] width 156 height 21
type input "1 THÙNG XỐP VÀNG"
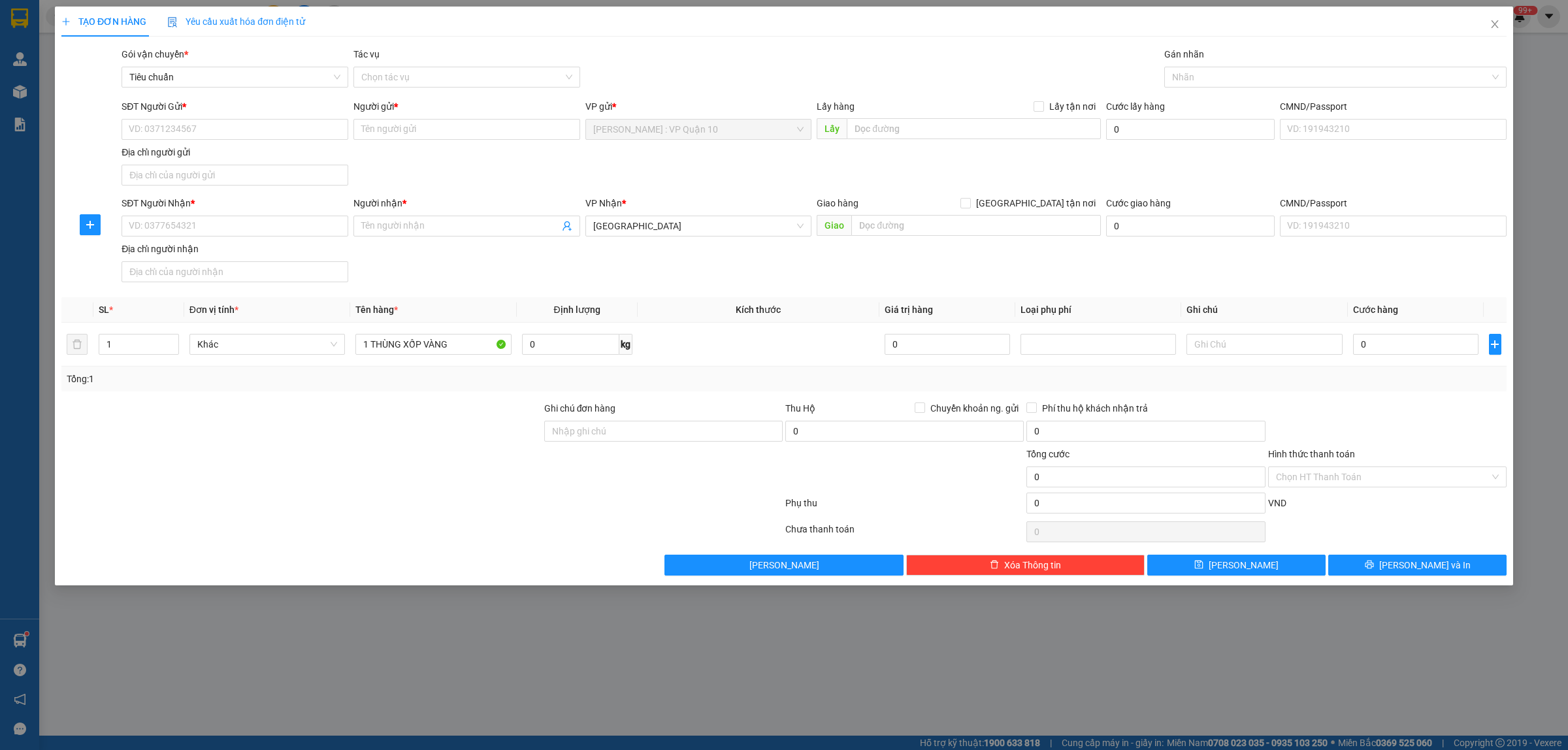
drag, startPoint x: 476, startPoint y: 393, endPoint x: 539, endPoint y: 414, distance: 66.4
click at [477, 394] on div "Transit Pickup Surcharge Ids Transit Deliver Surcharge Ids Transit Deliver Surc…" at bounding box center [784, 311] width 1445 height 529
drag, startPoint x: 592, startPoint y: 432, endPoint x: 657, endPoint y: 442, distance: 65.8
click at [595, 432] on input "Ghi chú đơn hàng" at bounding box center [662, 431] width 238 height 21
type input "hàng k bao bể vỡ hư hỏng"
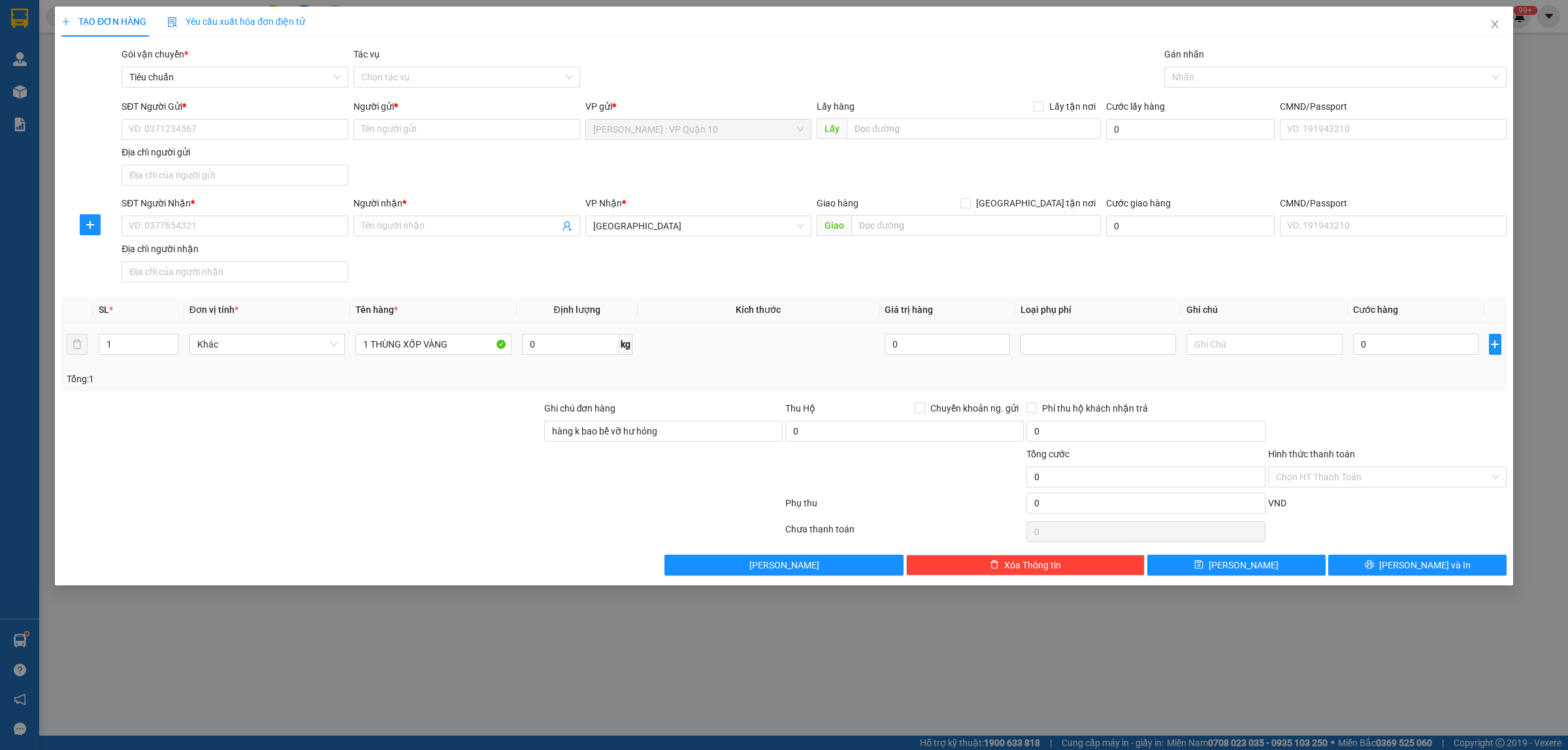
drag, startPoint x: 589, startPoint y: 501, endPoint x: 732, endPoint y: 354, distance: 205.1
click at [589, 501] on div at bounding box center [422, 505] width 723 height 26
click at [389, 470] on div at bounding box center [302, 469] width 483 height 46
click at [387, 493] on div at bounding box center [302, 469] width 483 height 46
click at [455, 487] on div at bounding box center [302, 469] width 483 height 46
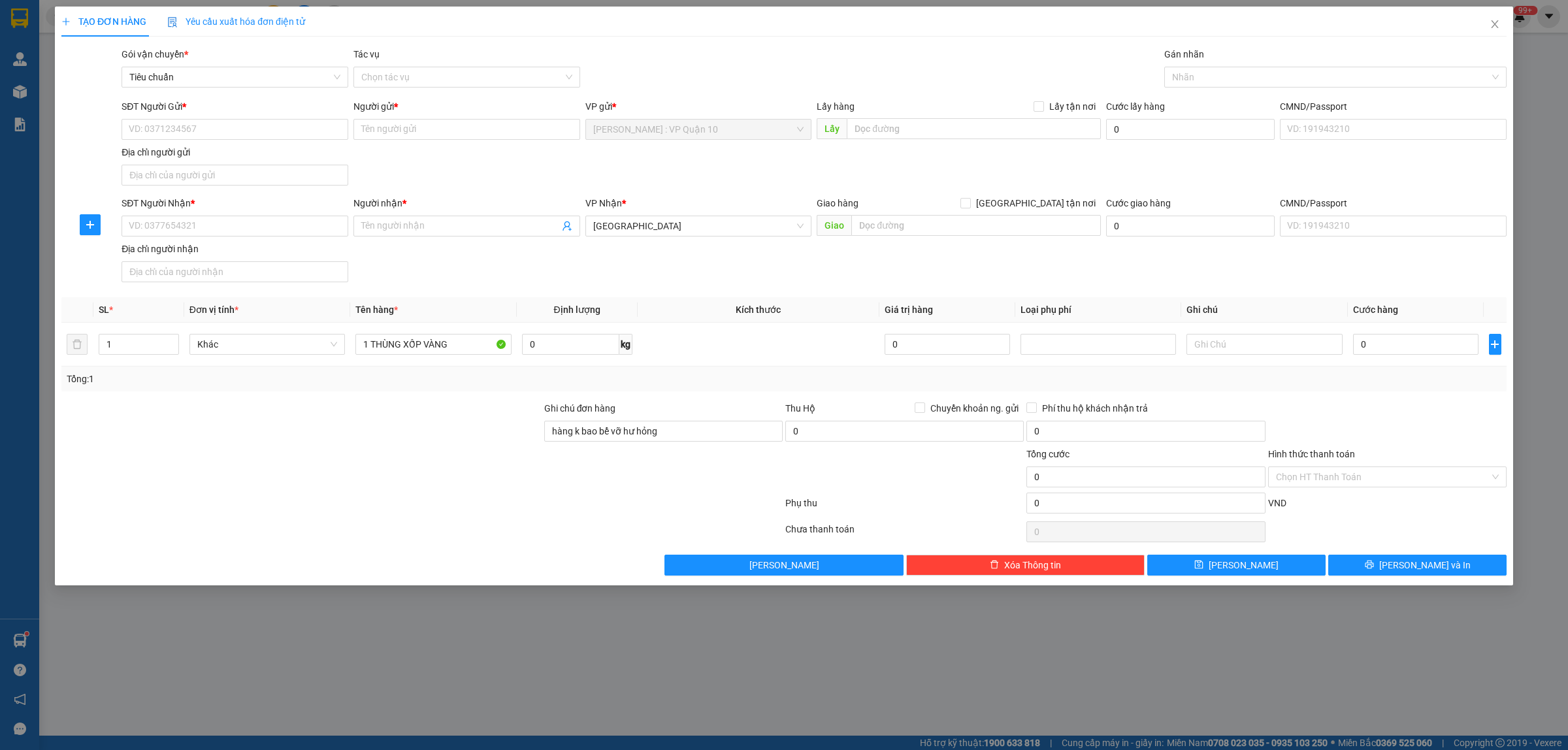
click at [354, 433] on div at bounding box center [302, 424] width 483 height 46
click at [1387, 423] on div at bounding box center [1387, 424] width 241 height 46
click at [899, 233] on input "text" at bounding box center [975, 225] width 249 height 21
type input "1711 NGUYỄN CÔNG TRỨ - P,4 - TP TUY HÒA - PHÚ YÊN"
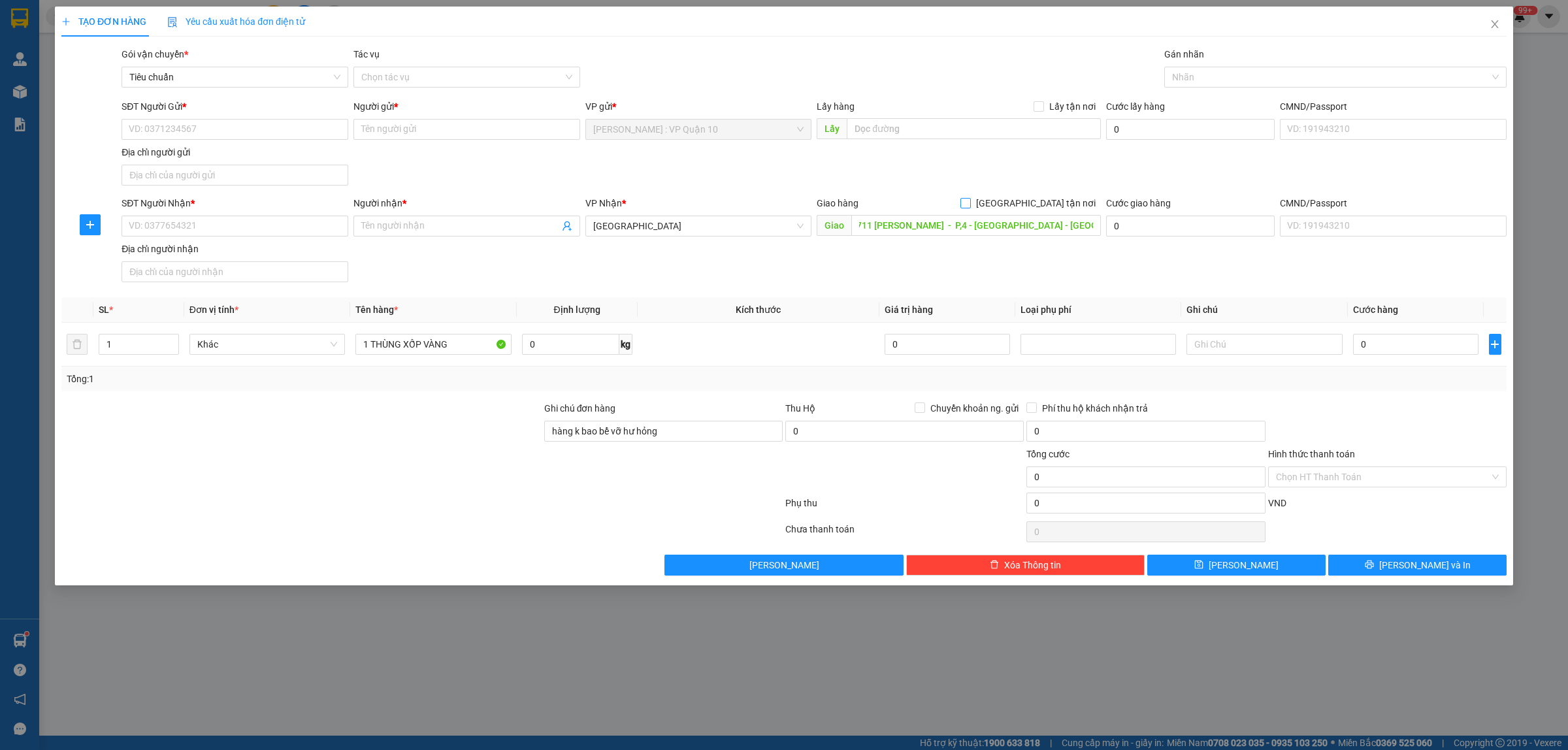
scroll to position [0, 0]
drag, startPoint x: 1037, startPoint y: 205, endPoint x: 1040, endPoint y: 197, distance: 8.5
click at [970, 205] on input "Giao tận nơi" at bounding box center [964, 202] width 9 height 9
checkbox input "true"
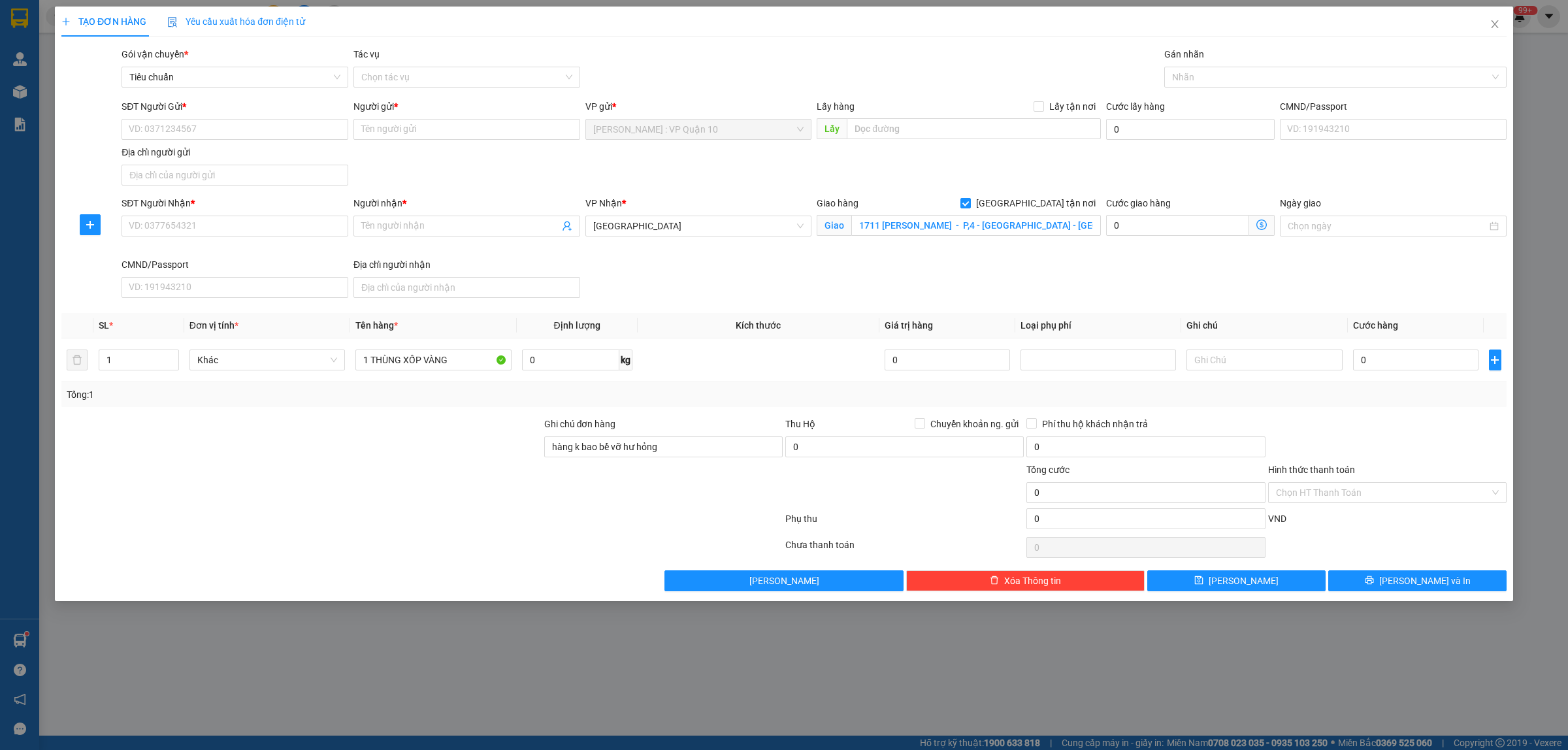
drag, startPoint x: 1203, startPoint y: 77, endPoint x: 1197, endPoint y: 62, distance: 16.2
click at [1202, 73] on div at bounding box center [1328, 77] width 322 height 16
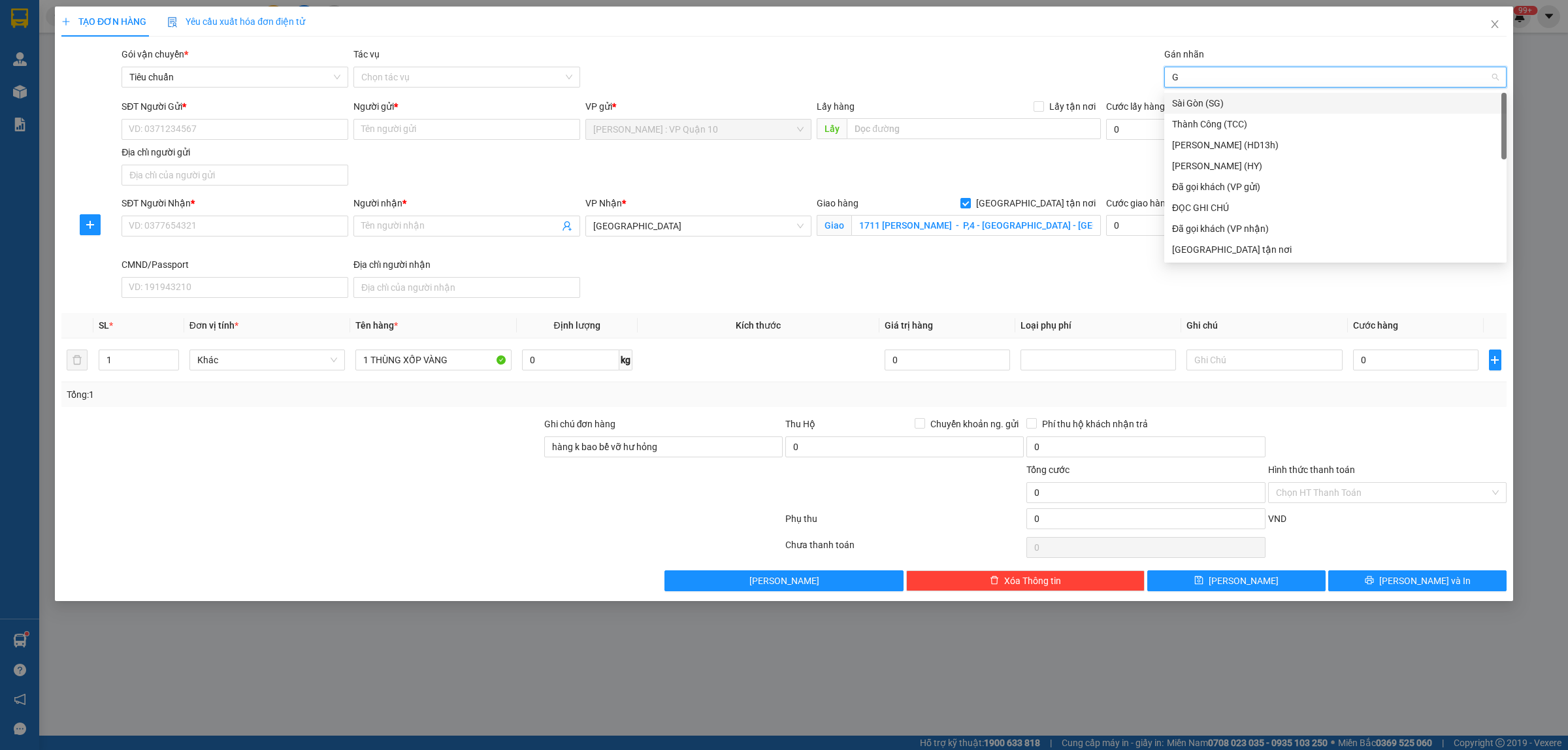
type input "GI"
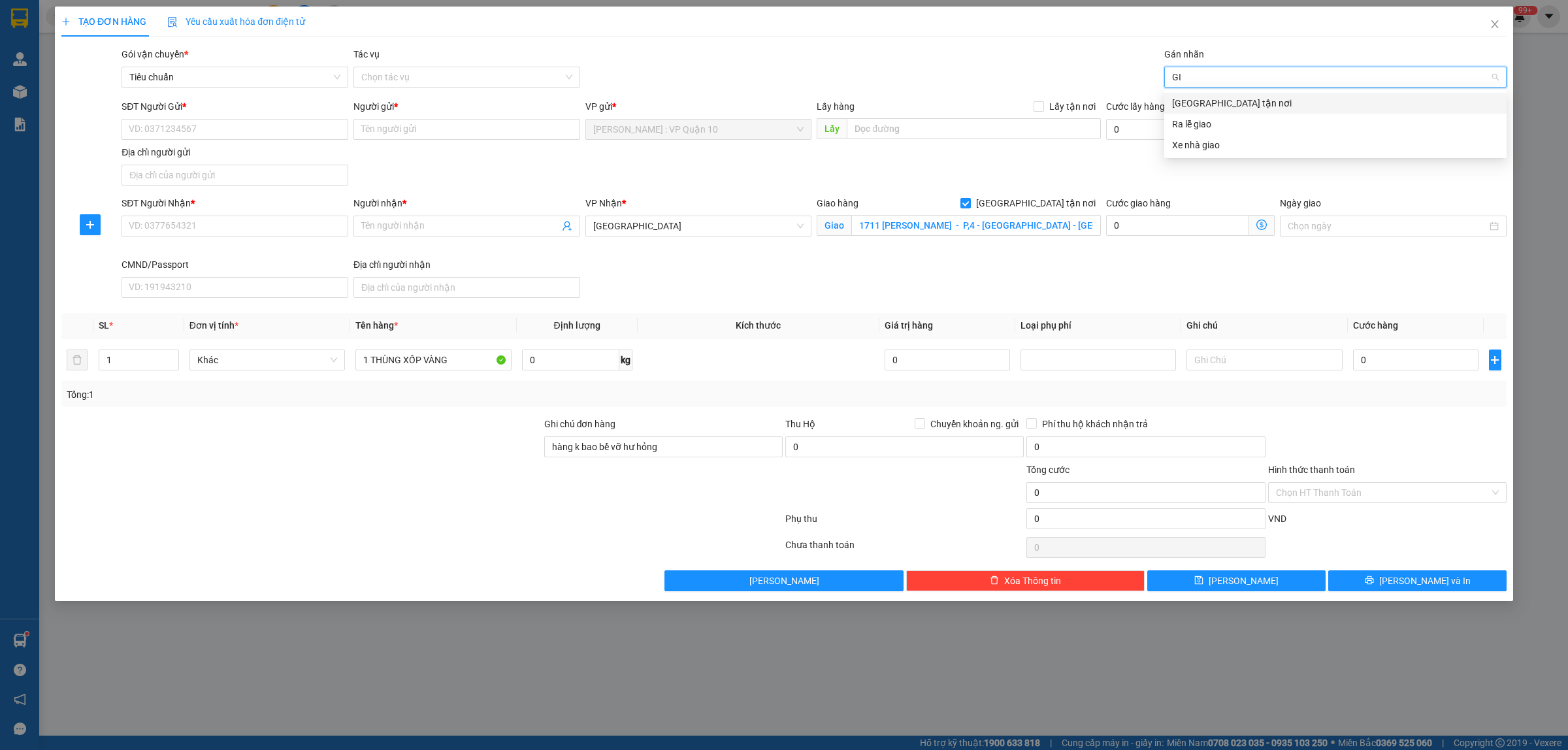
click at [1205, 103] on div "Giao tận nơi" at bounding box center [1335, 103] width 326 height 14
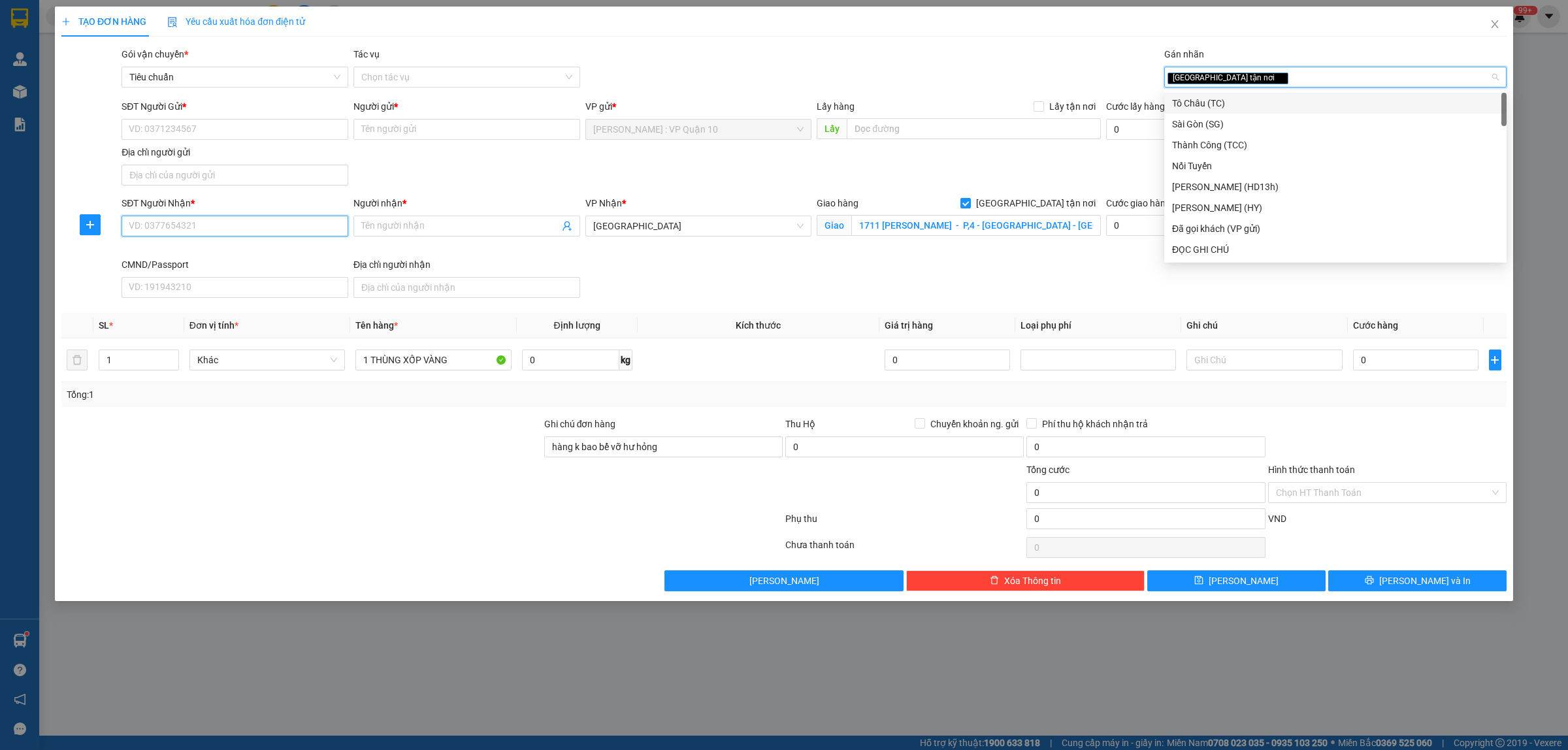
click at [203, 232] on input "SĐT Người Nhận *" at bounding box center [234, 226] width 227 height 21
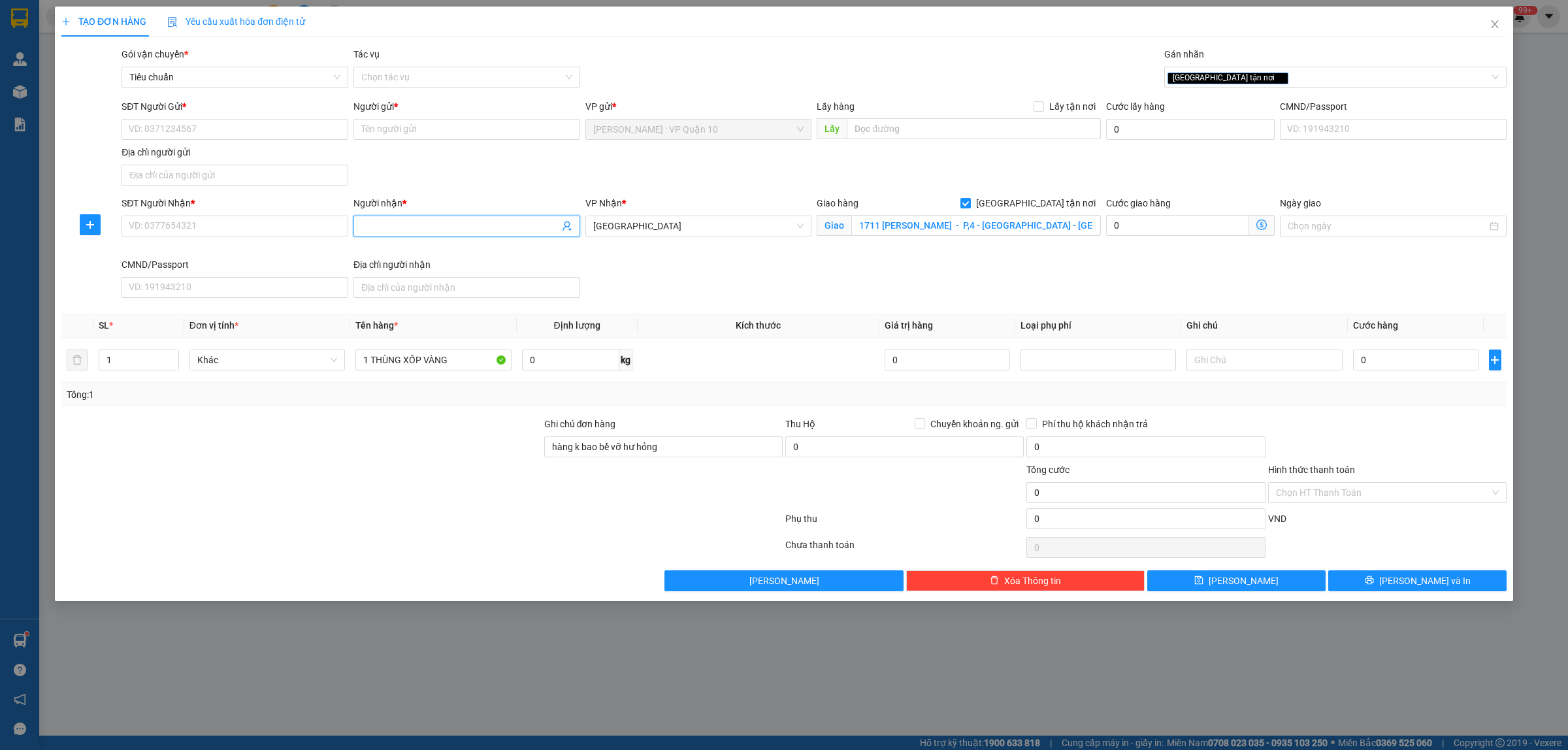
drag, startPoint x: 379, startPoint y: 229, endPoint x: 389, endPoint y: 225, distance: 10.8
click at [387, 227] on input "Người nhận *" at bounding box center [460, 226] width 198 height 14
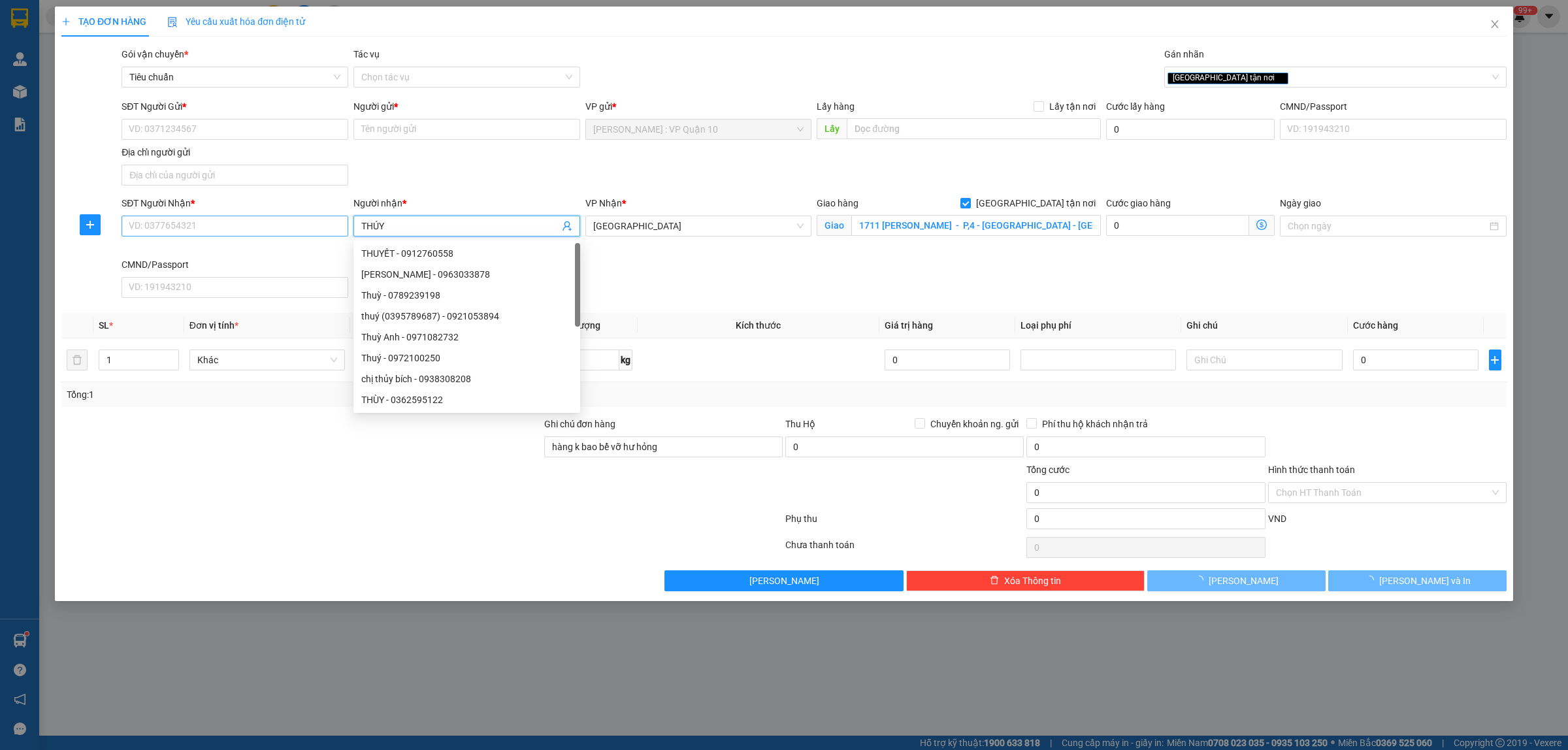
type input "THÚY"
click at [234, 224] on input "SĐT Người Nhận *" at bounding box center [234, 226] width 227 height 21
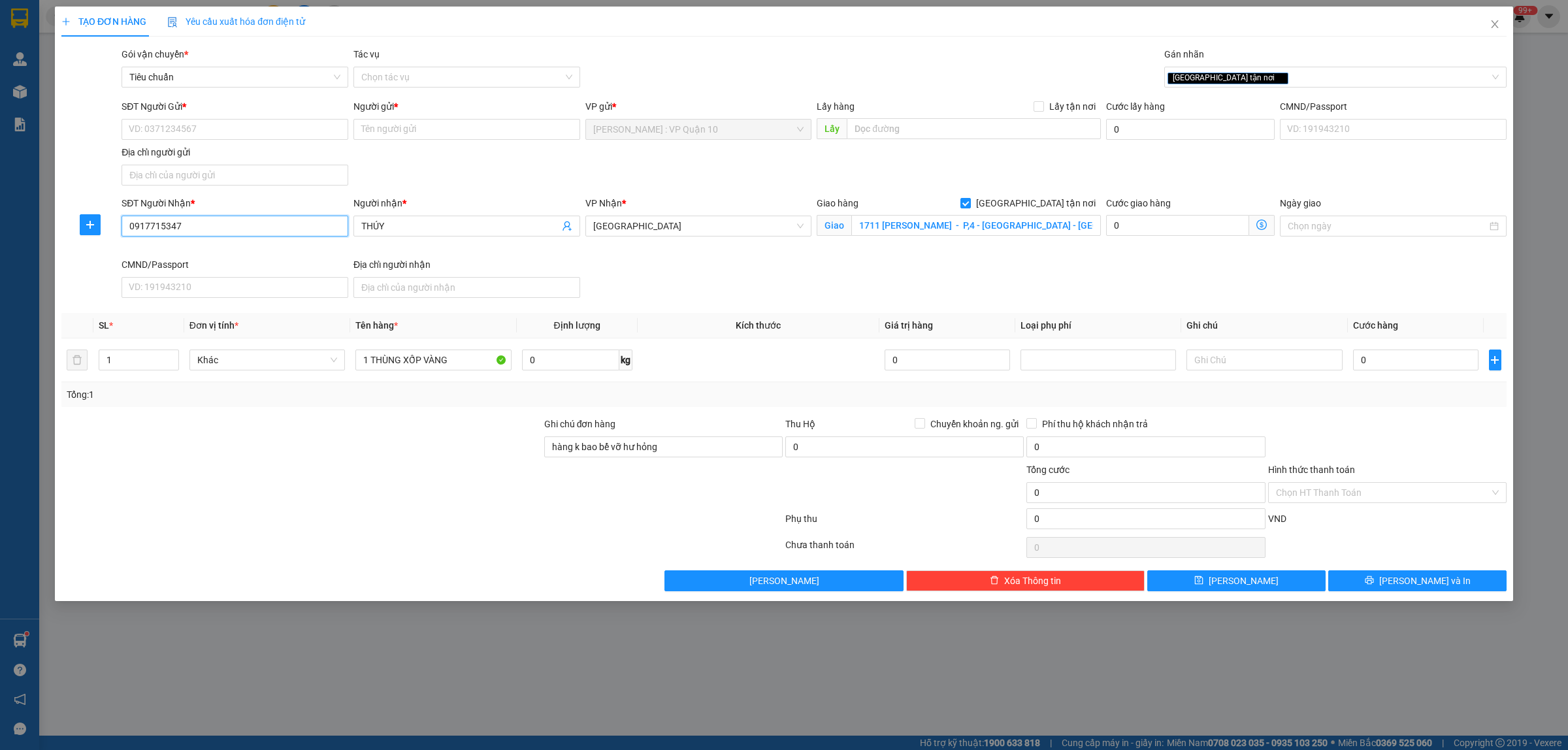
type input "0917715347"
click at [227, 140] on div "SĐT Người Gửi * VD: 0371234567" at bounding box center [234, 122] width 227 height 46
click at [220, 132] on input "SĐT Người Gửi *" at bounding box center [234, 129] width 227 height 21
type input "0401584608"
click at [390, 128] on input "Người gửi *" at bounding box center [467, 129] width 227 height 21
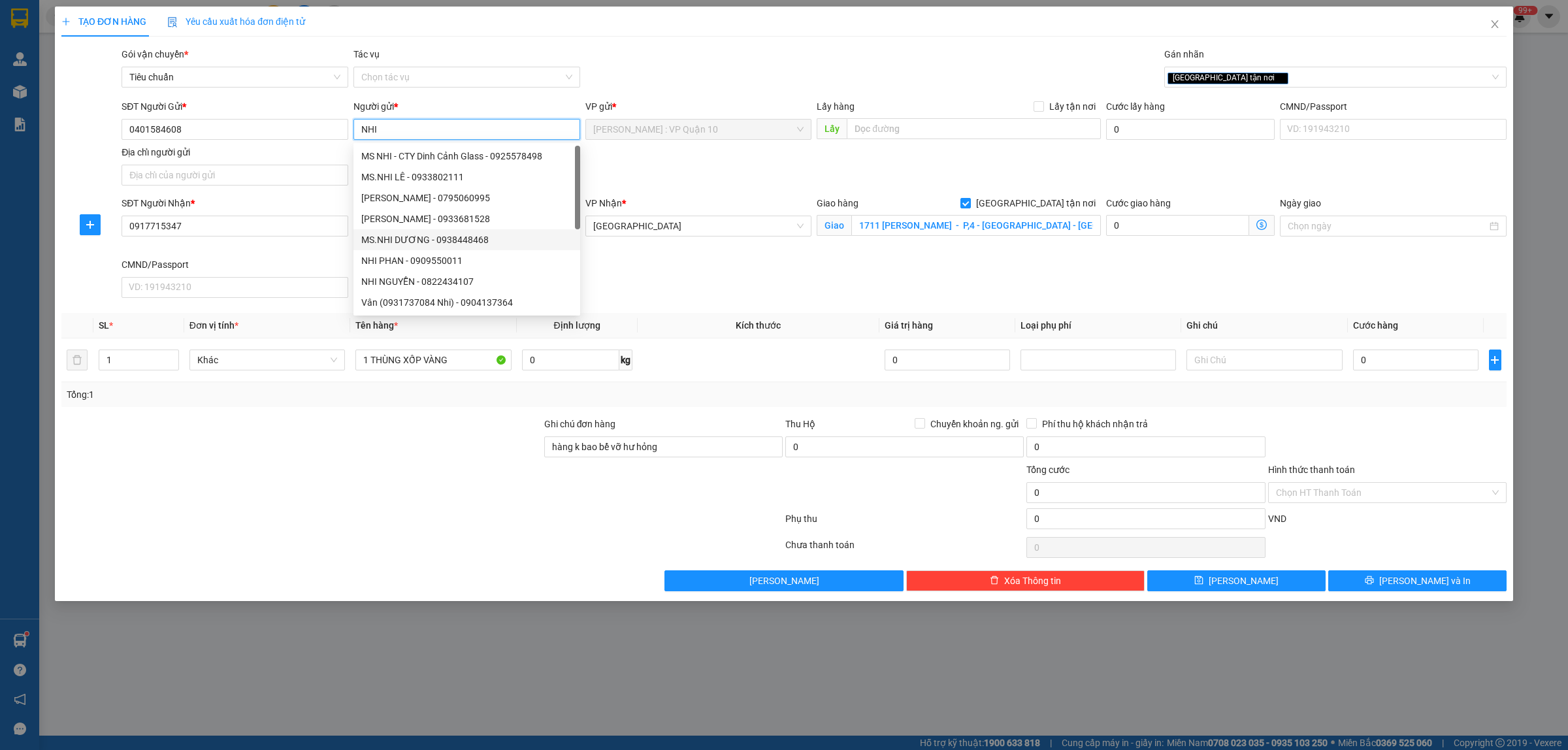
type input "NHI"
click at [372, 531] on div at bounding box center [422, 521] width 723 height 26
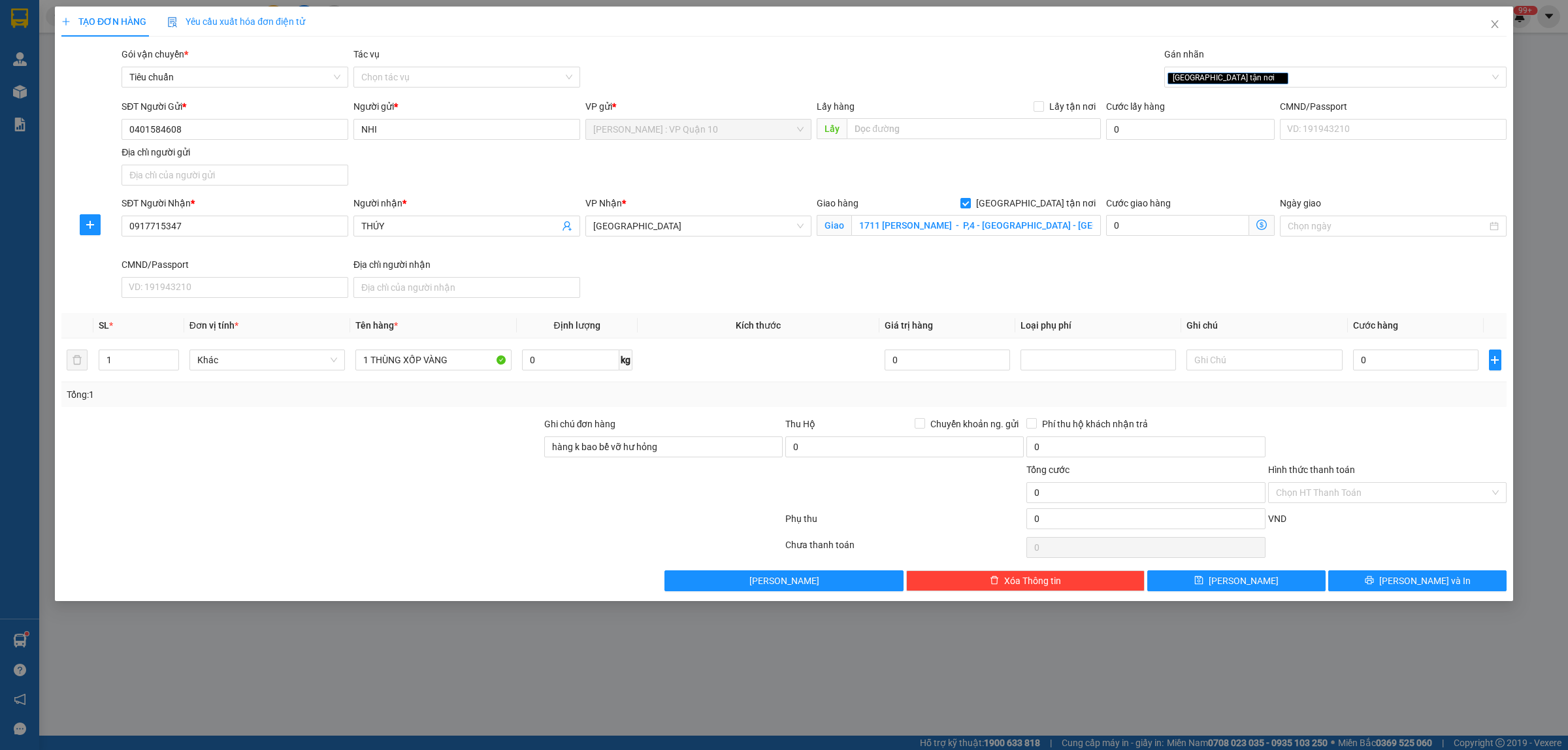
click at [1396, 416] on div "Transit Pickup Surcharge Ids Transit Deliver Surcharge Ids Transit Deliver Surc…" at bounding box center [784, 319] width 1445 height 544
click at [1400, 370] on input "0" at bounding box center [1416, 360] width 125 height 21
type input "10"
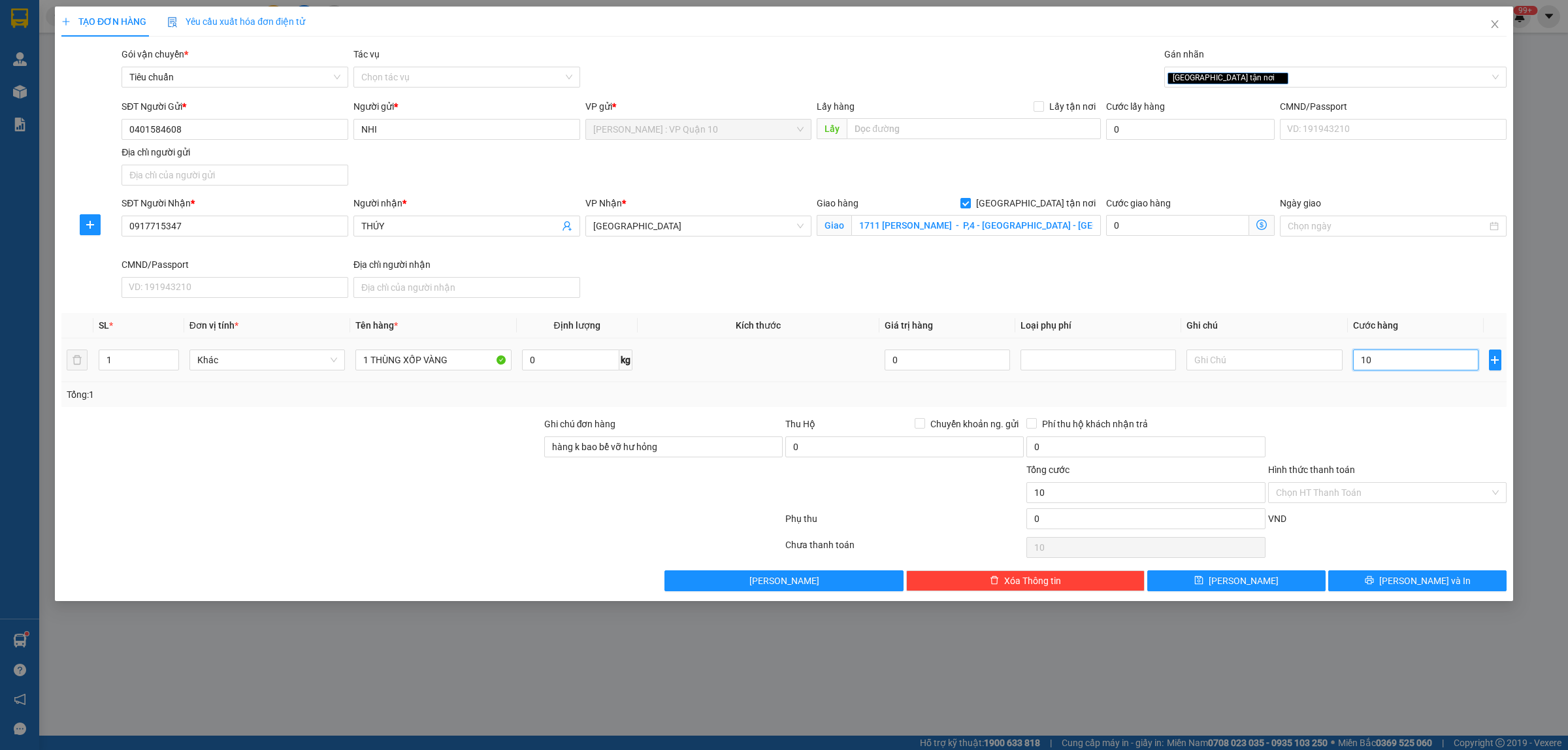
type input "110"
type input "1.100"
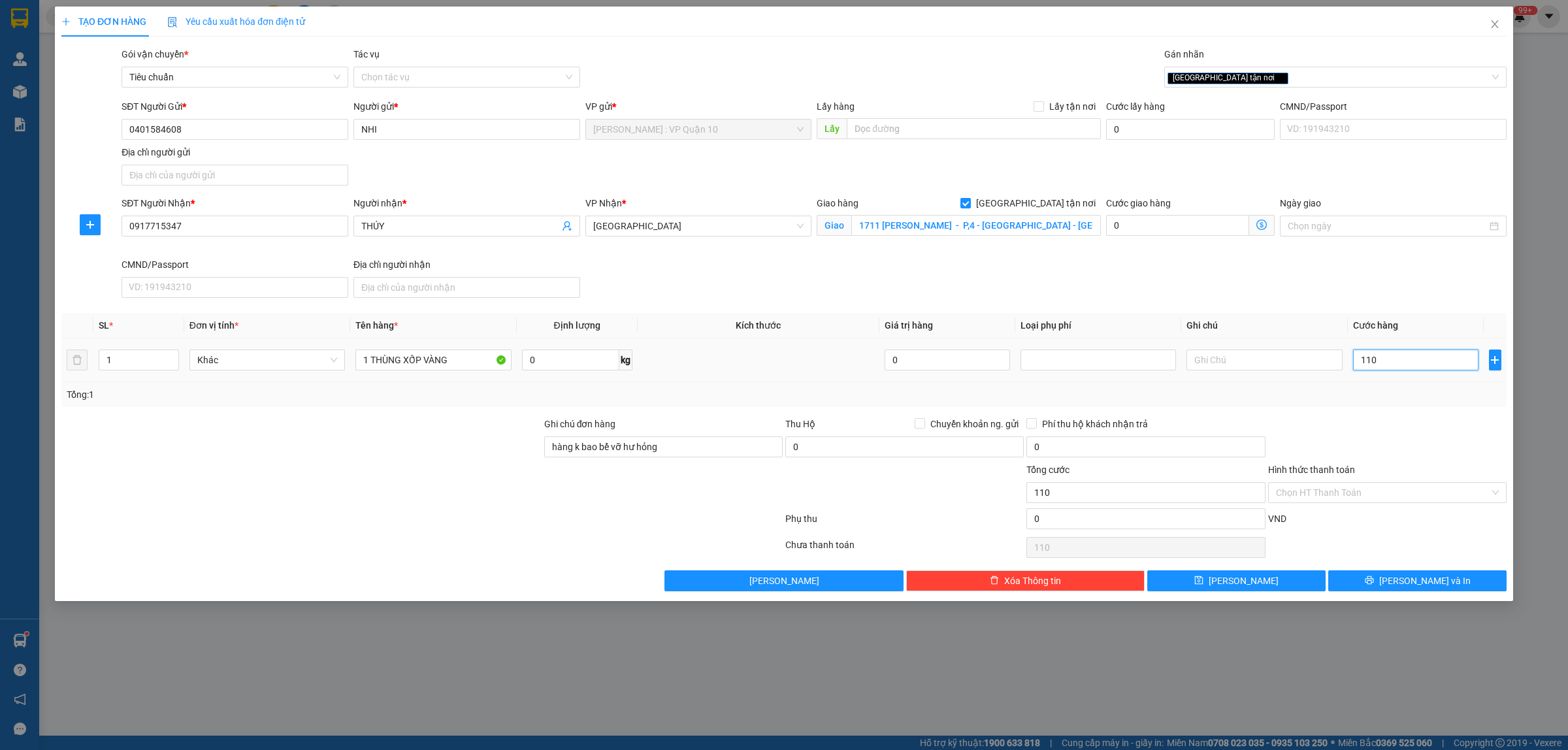
type input "1.100"
type input "11.000"
type input "110.000"
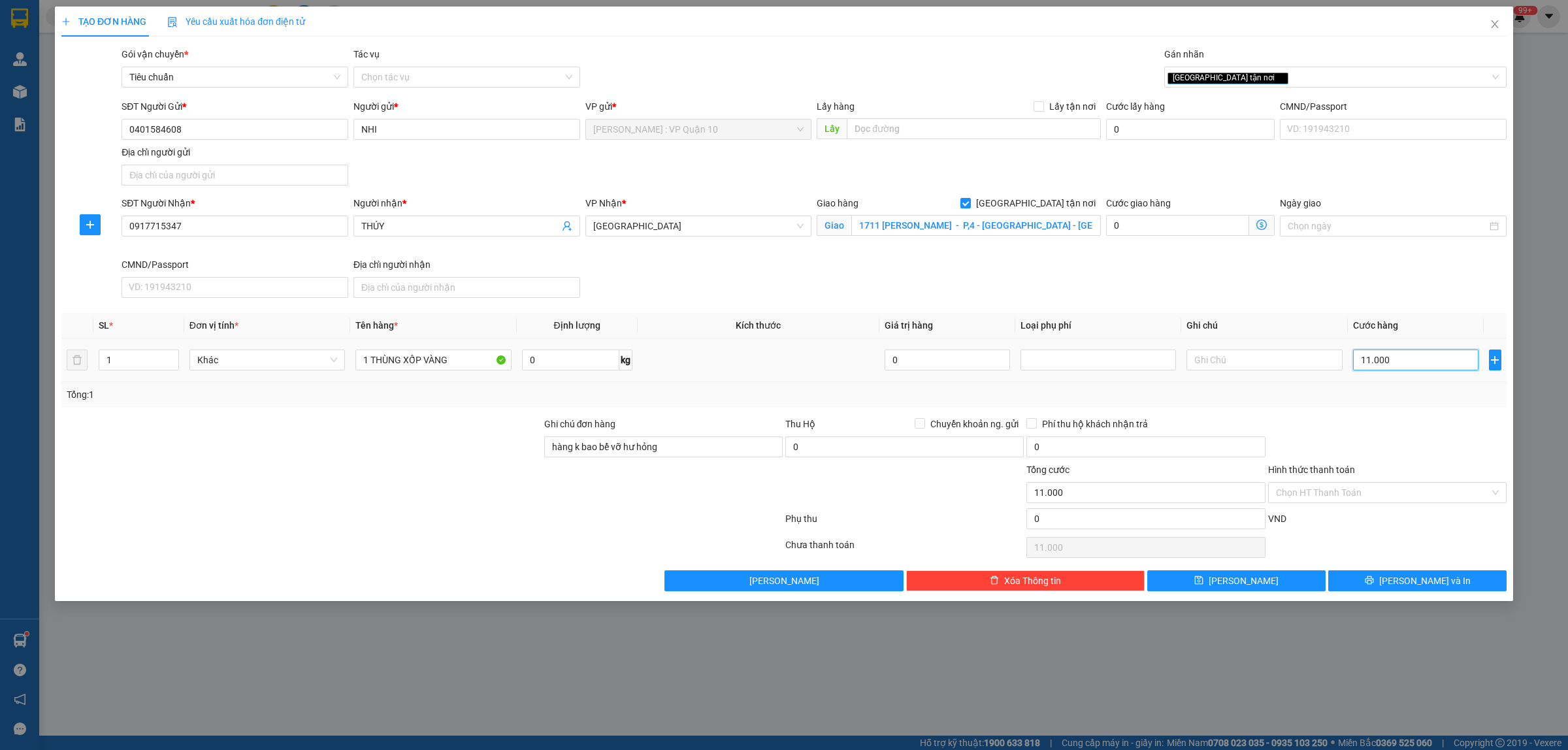
type input "110.000"
click at [1363, 411] on div "Transit Pickup Surcharge Ids Transit Deliver Surcharge Ids Transit Deliver Surc…" at bounding box center [784, 319] width 1445 height 544
click at [1310, 495] on input "Hình thức thanh toán" at bounding box center [1383, 493] width 213 height 19
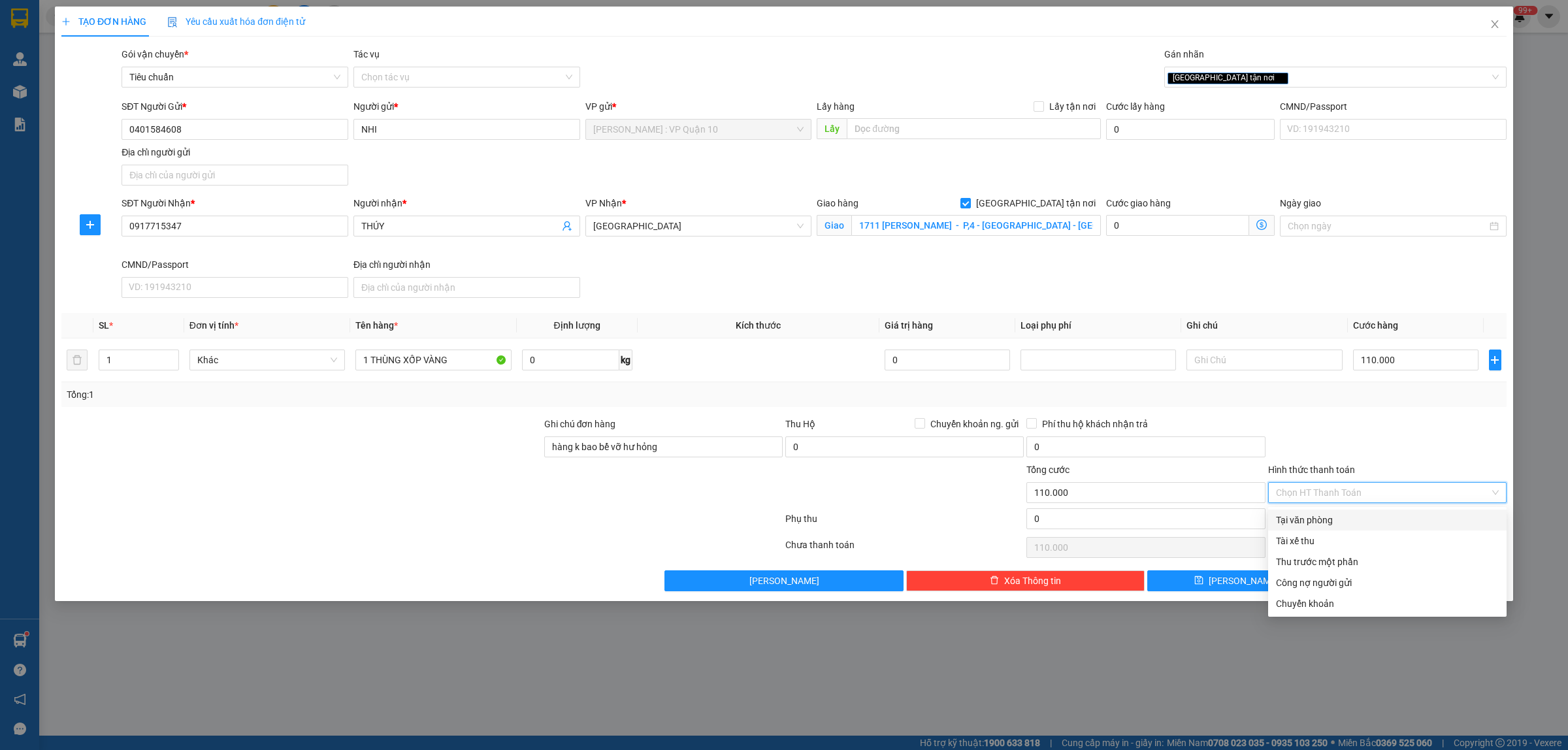
click at [1311, 519] on div "Tại văn phòng" at bounding box center [1388, 520] width 223 height 14
type input "0"
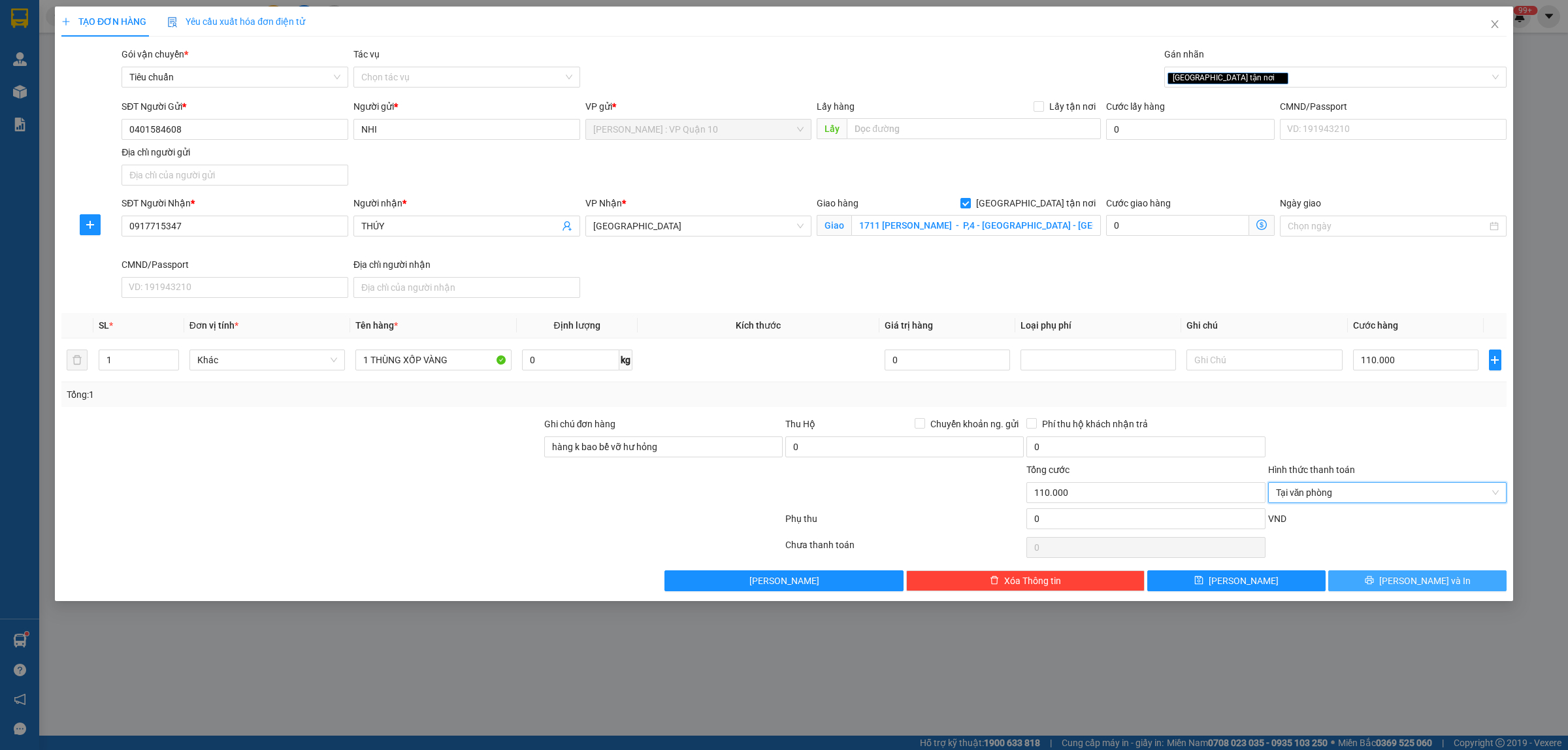
click at [1382, 583] on button "Lưu và In" at bounding box center [1417, 581] width 178 height 21
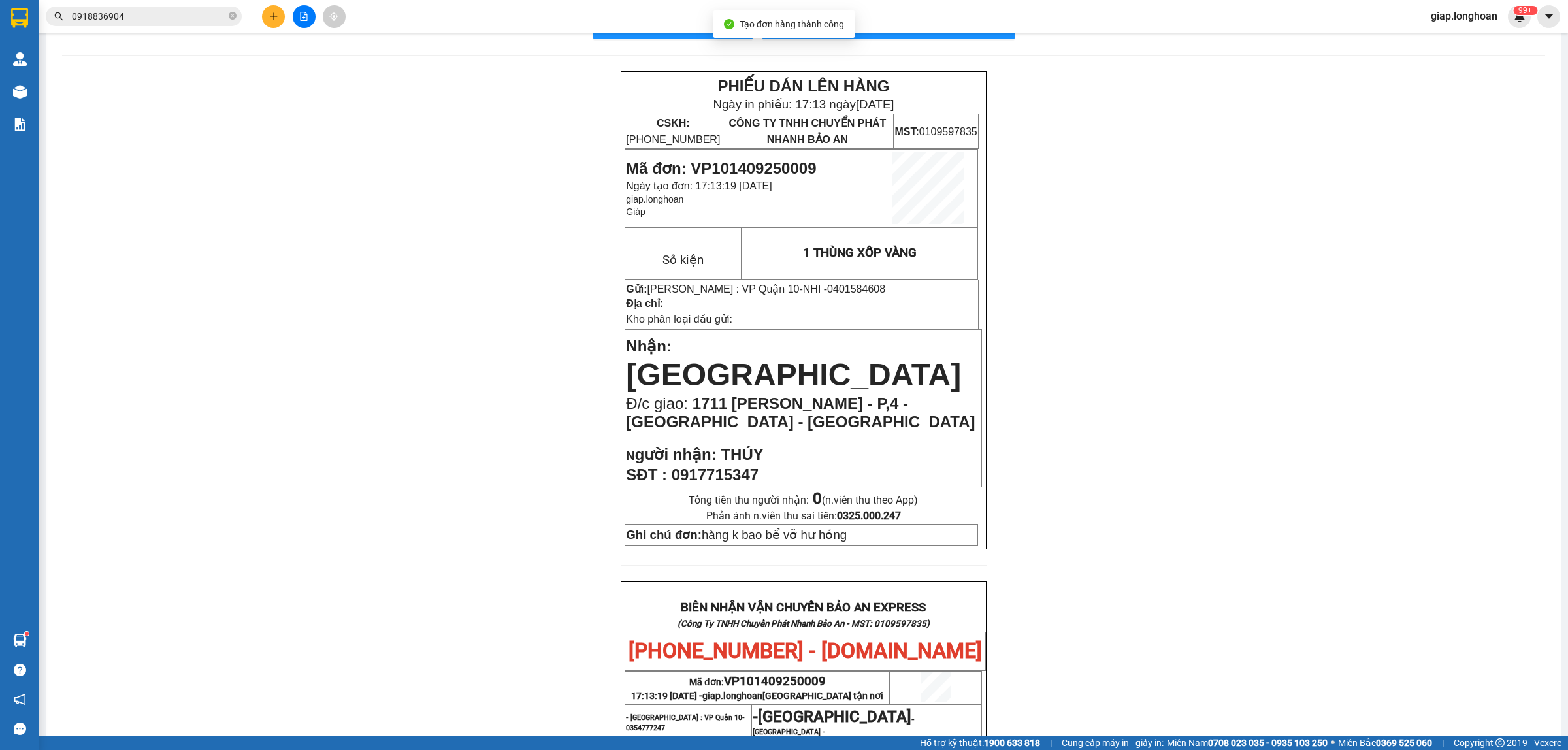
scroll to position [82, 0]
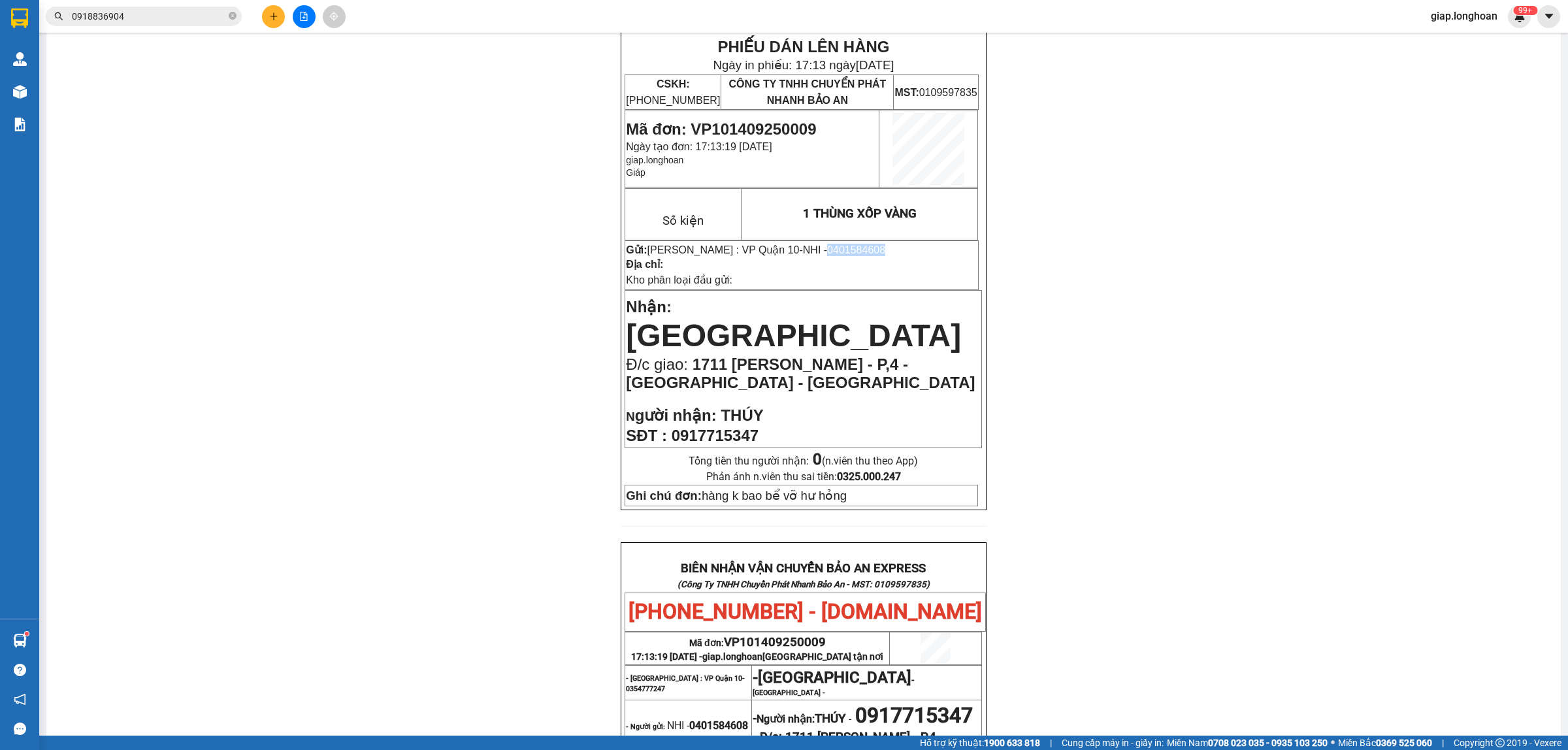
drag, startPoint x: 850, startPoint y: 247, endPoint x: 808, endPoint y: 249, distance: 42.0
click at [808, 249] on p "Gửi: Hồ Chí Minh : VP Quận 10 - NHI - 0401584608" at bounding box center [801, 249] width 351 height 12
copy span "0401584608"
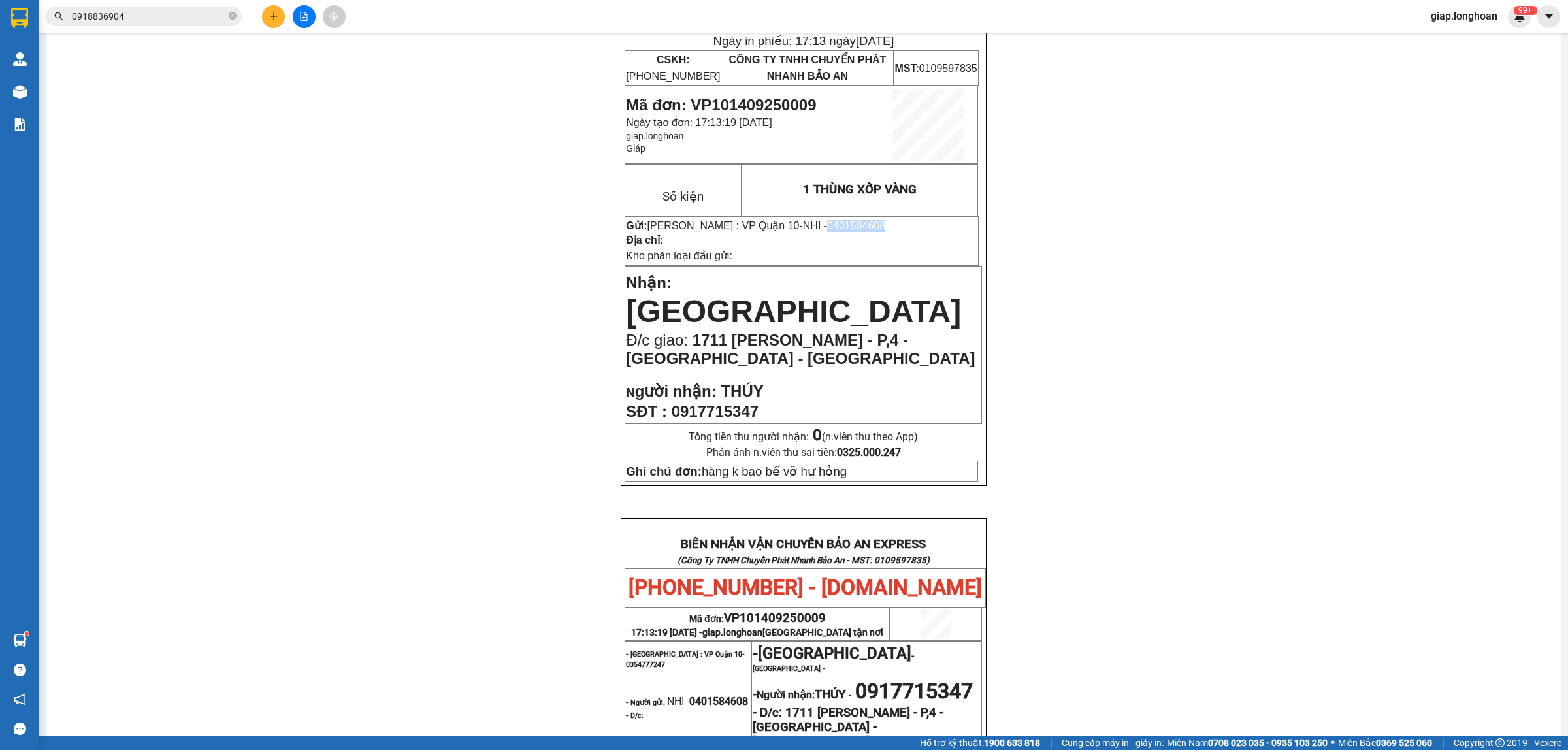
scroll to position [0, 0]
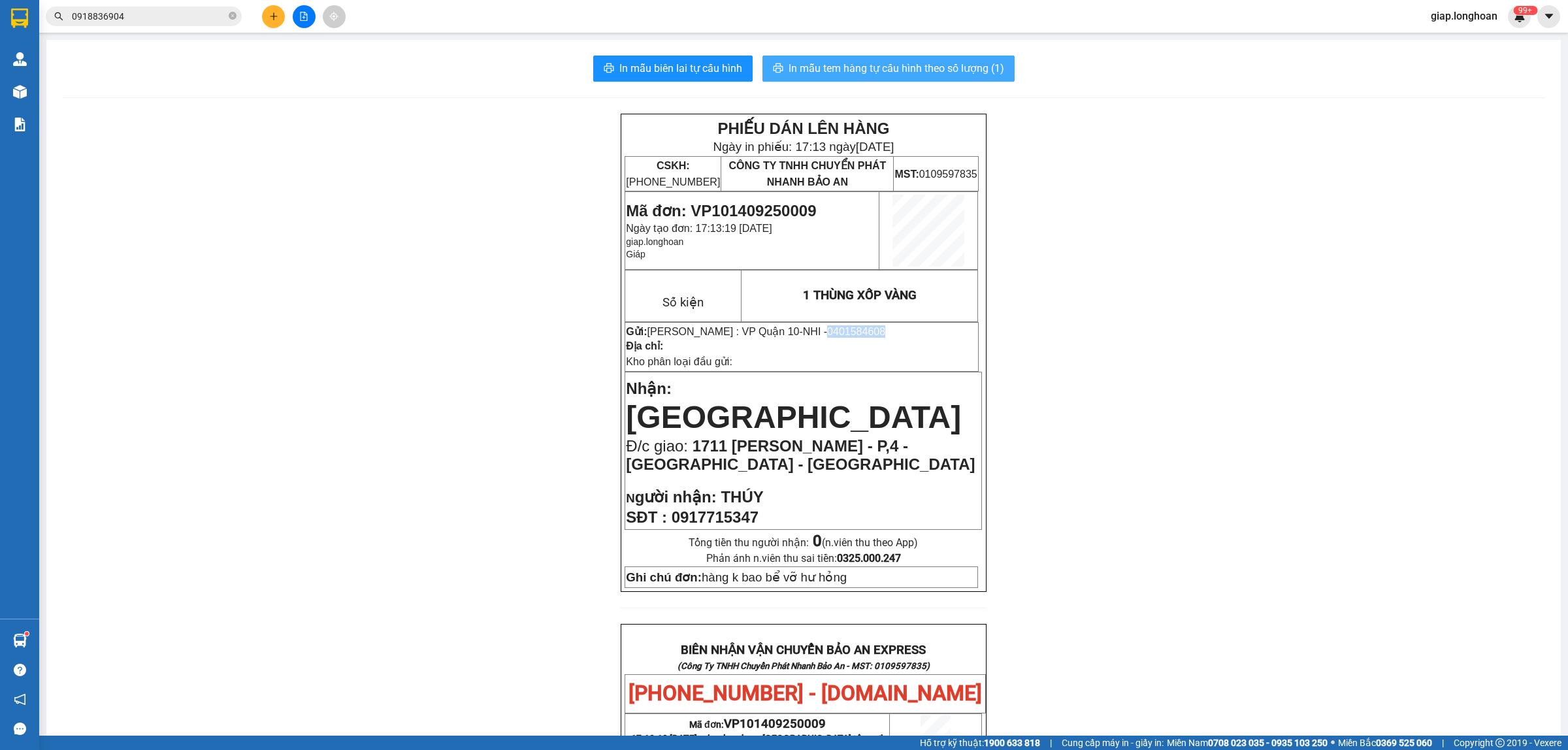
click at [881, 69] on span "In mẫu tem hàng tự cấu hình theo số lượng (1)" at bounding box center [896, 68] width 216 height 16
drag, startPoint x: 1187, startPoint y: 521, endPoint x: 1177, endPoint y: 504, distance: 19.7
click at [1187, 521] on div "PHIẾU DÁN LÊN HÀNG Ngày in phiếu: 17:17 ngày 14-09-2025 CSKH: 1900.06.88.33 CÔN…" at bounding box center [803, 676] width 1483 height 1125
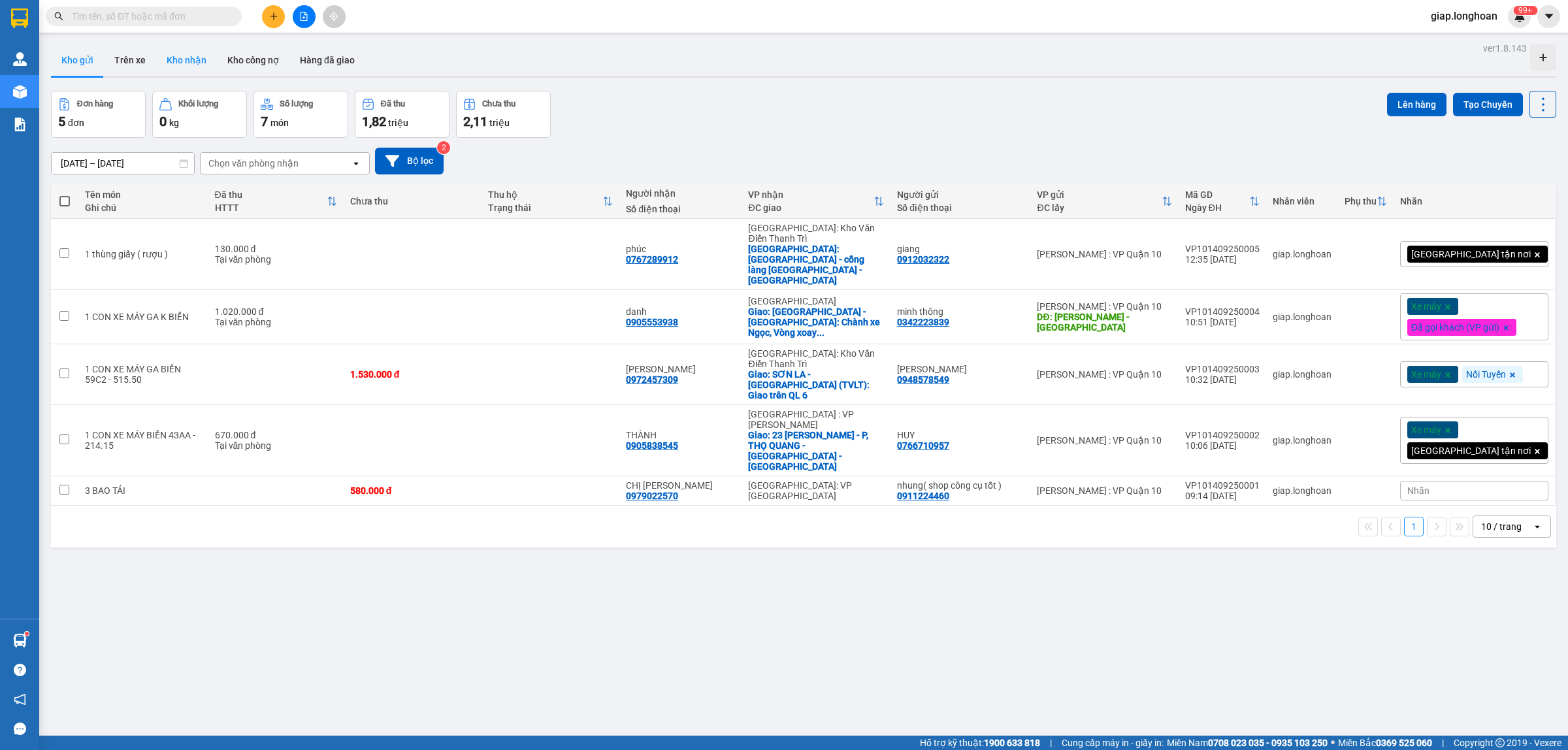
click at [192, 59] on button "Kho nhận" at bounding box center [187, 59] width 61 height 31
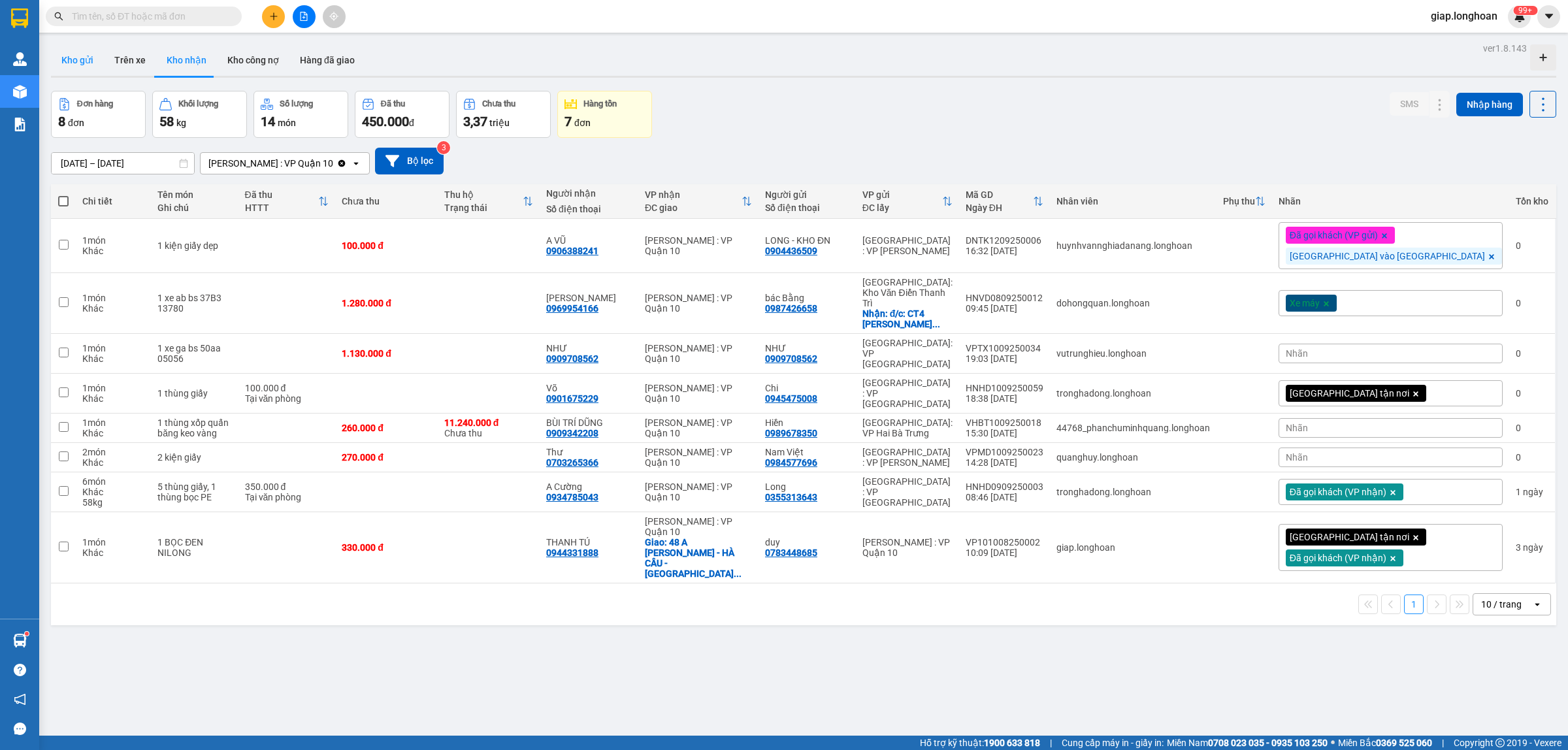
click at [83, 52] on button "Kho gửi" at bounding box center [78, 59] width 53 height 31
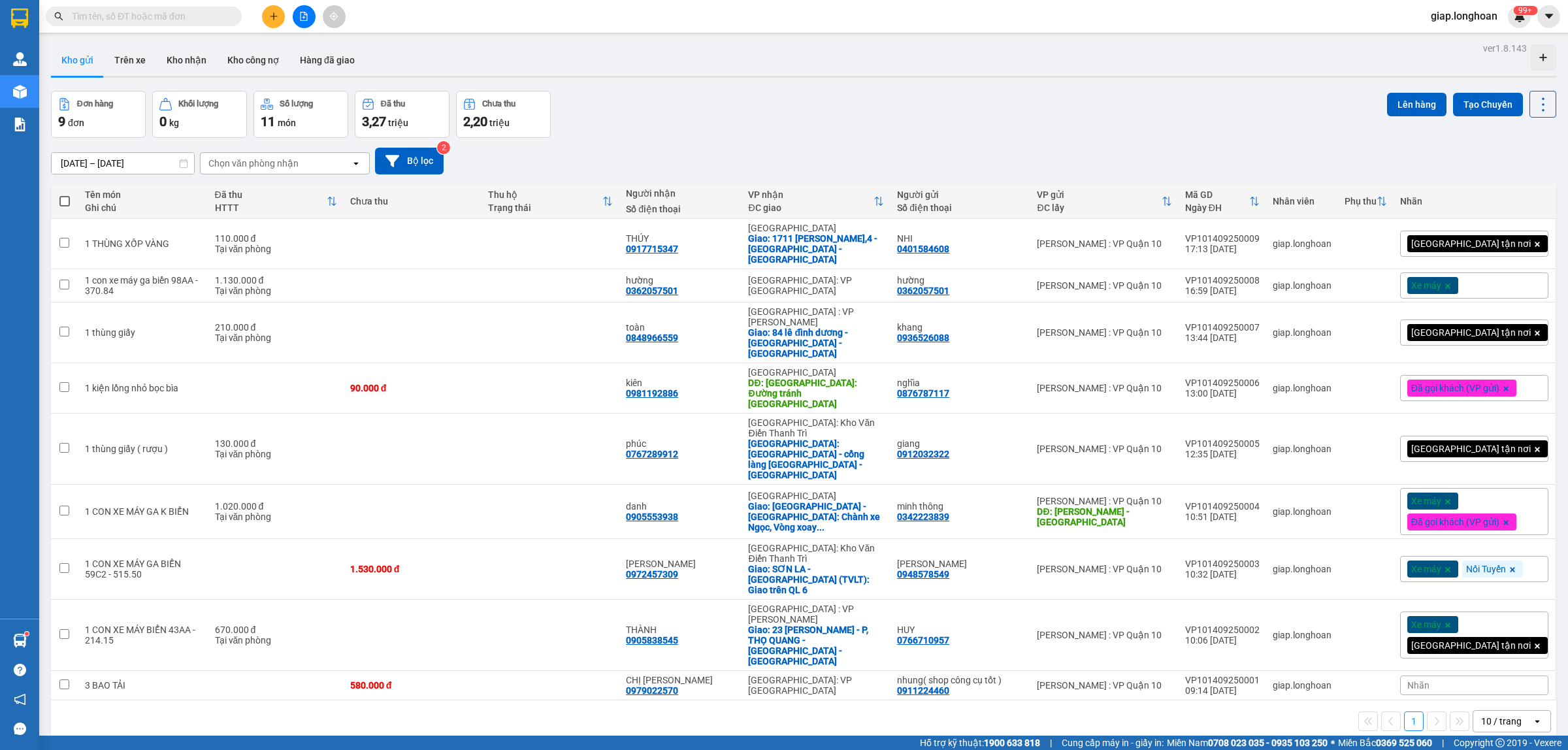
click at [766, 683] on div "ver 1.8.143 Kho gửi Trên xe Kho nhận Kho công nợ Hàng đã giao Đơn hàng 9 đơn Kh…" at bounding box center [803, 414] width 1515 height 750
